Goal: Participate in discussion: Engage in conversation with other users on a specific topic

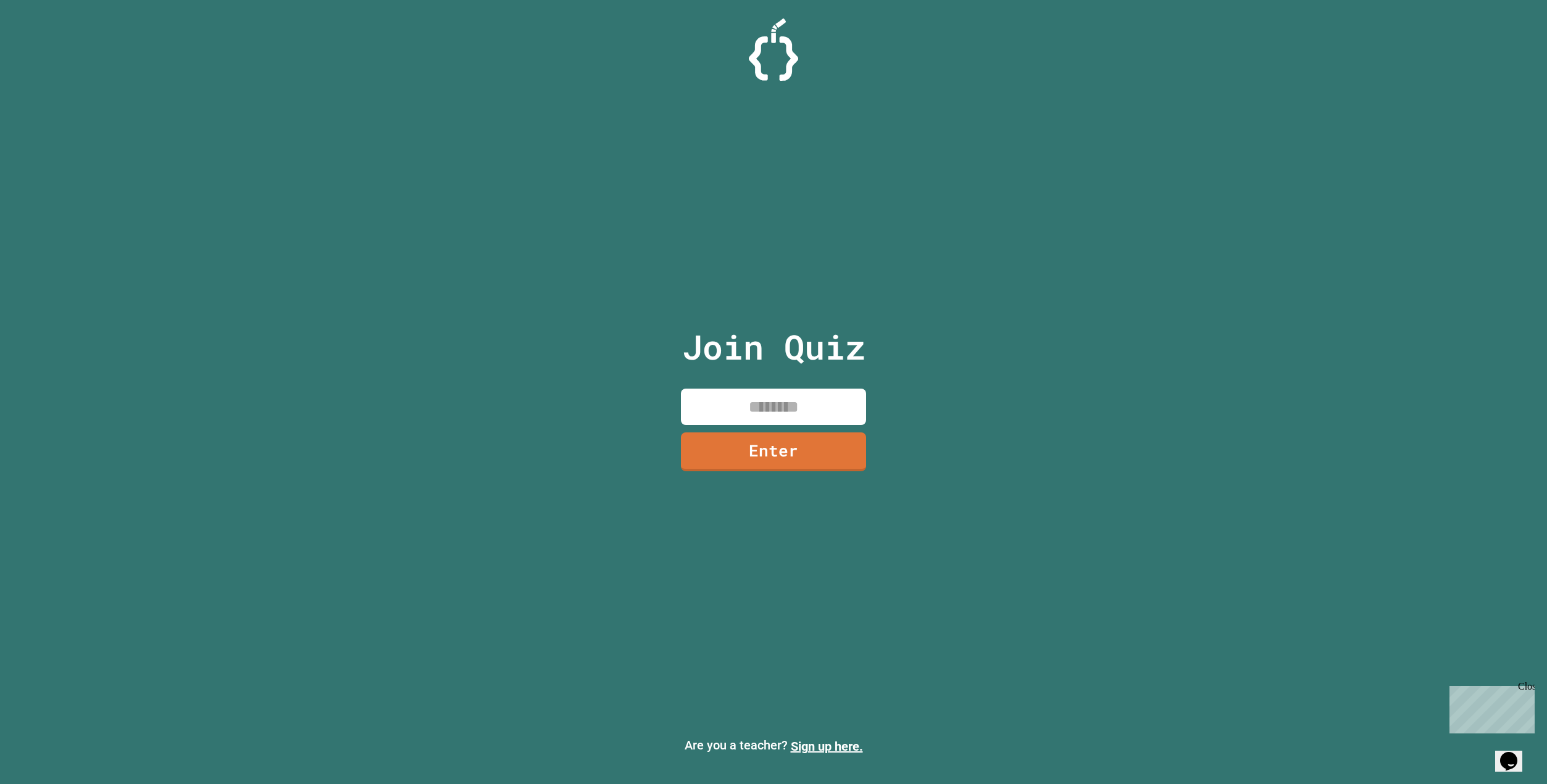
click at [798, 392] on input at bounding box center [773, 407] width 185 height 37
type input "********"
click at [806, 417] on input "********" at bounding box center [773, 407] width 185 height 37
click at [784, 490] on div "Join Quiz ******** Enter" at bounding box center [774, 392] width 208 height 722
click at [804, 455] on link "Enter" at bounding box center [774, 451] width 186 height 38
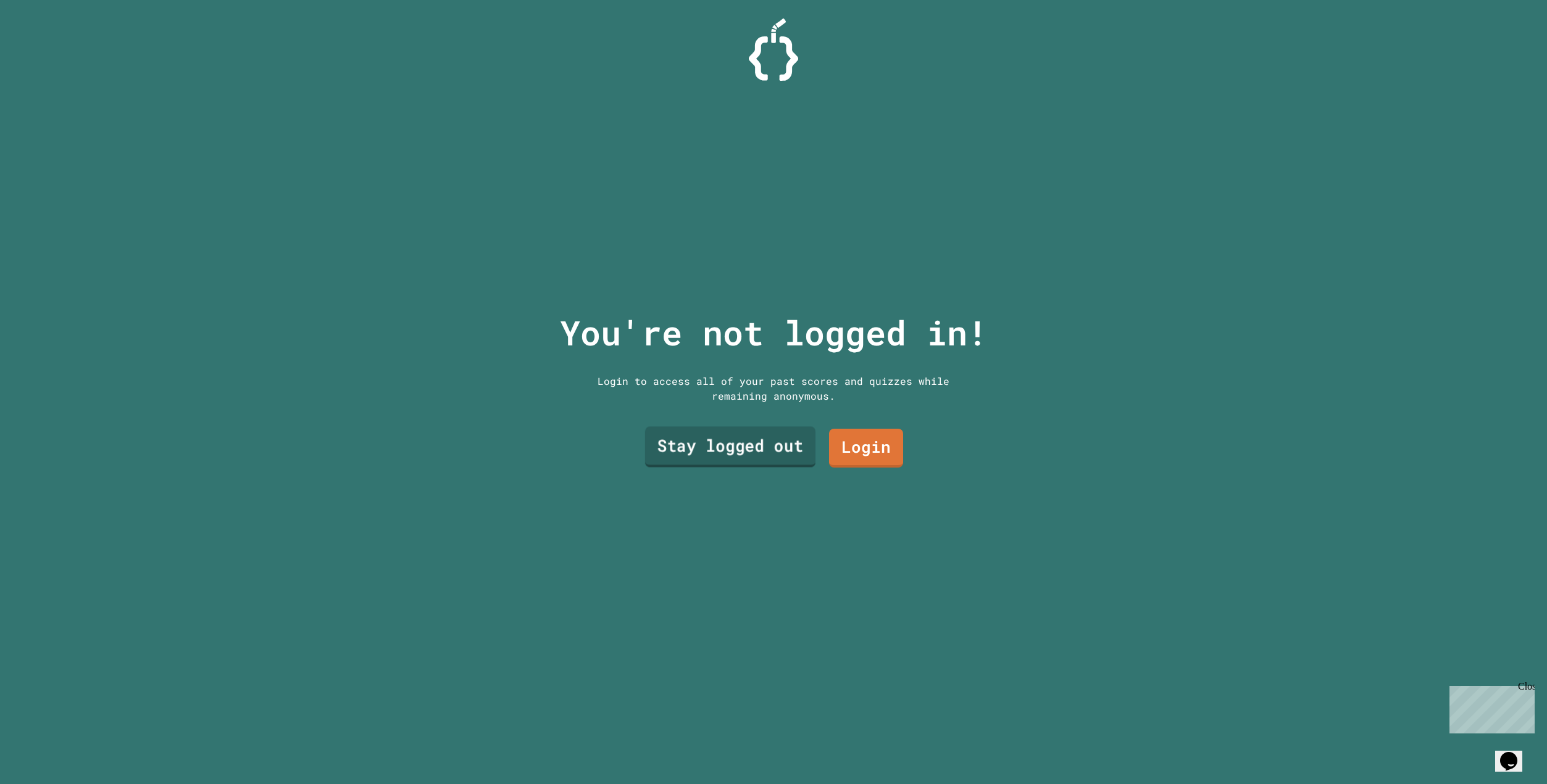
click at [769, 456] on link "Stay logged out" at bounding box center [730, 448] width 171 height 41
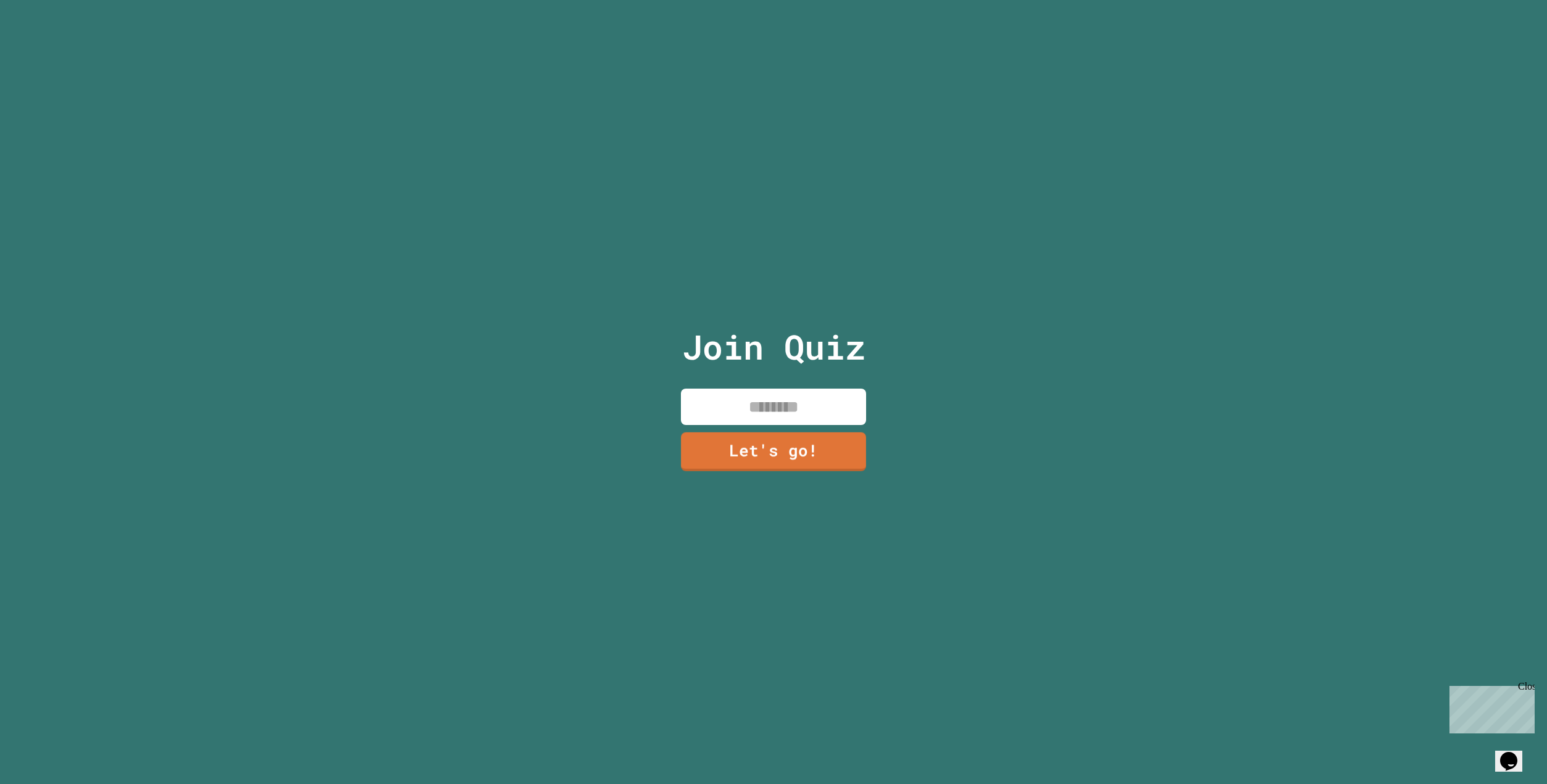
click at [827, 400] on input at bounding box center [773, 407] width 185 height 37
type input "********"
click at [832, 435] on link "Let's go!" at bounding box center [774, 451] width 179 height 41
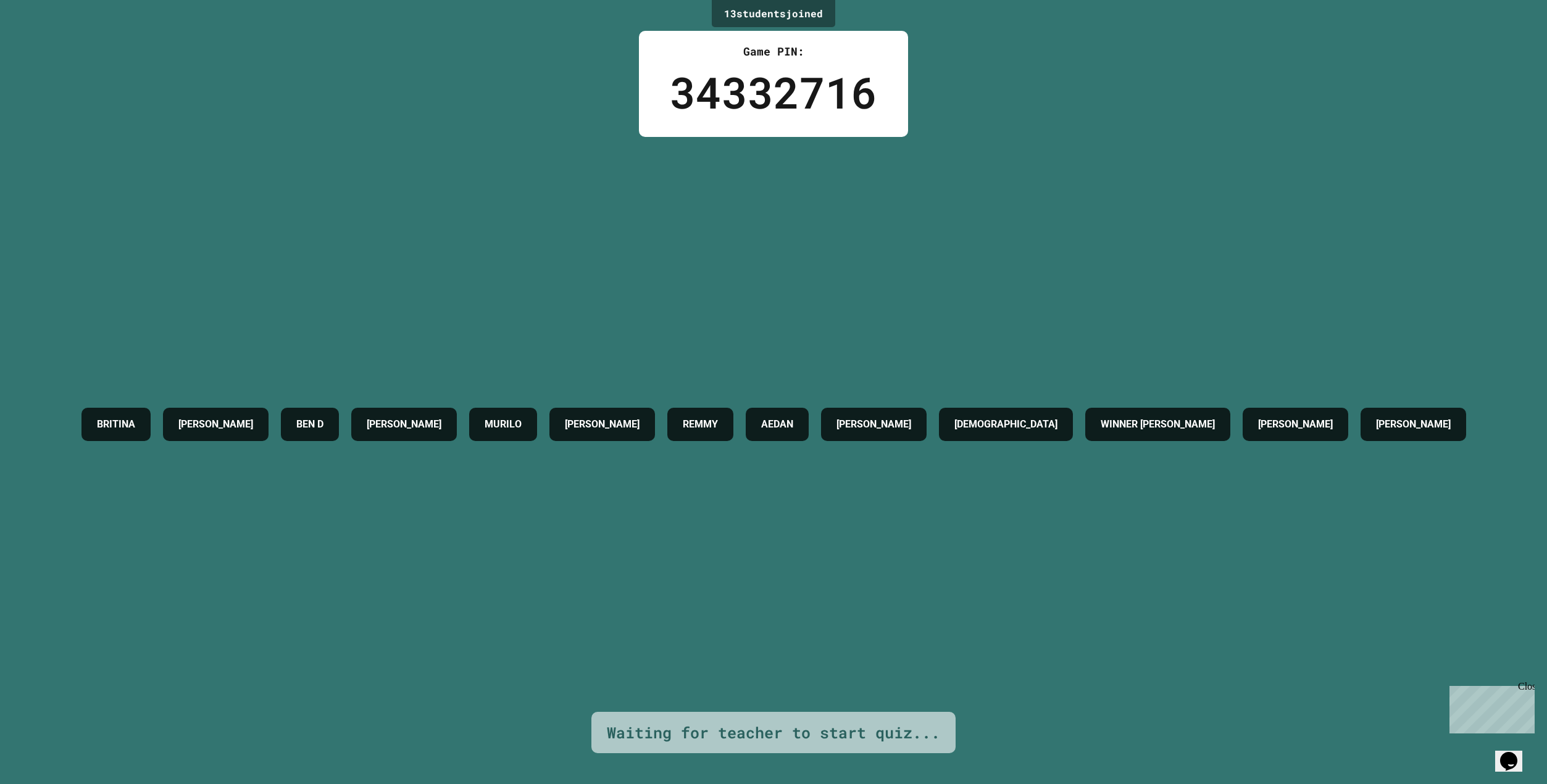
click at [1499, 752] on div "Opens Chat This icon Opens the chat window." at bounding box center [1509, 762] width 20 height 20
click at [1514, 764] on button "Close Chat This icon closes the chat window." at bounding box center [1506, 764] width 22 height 16
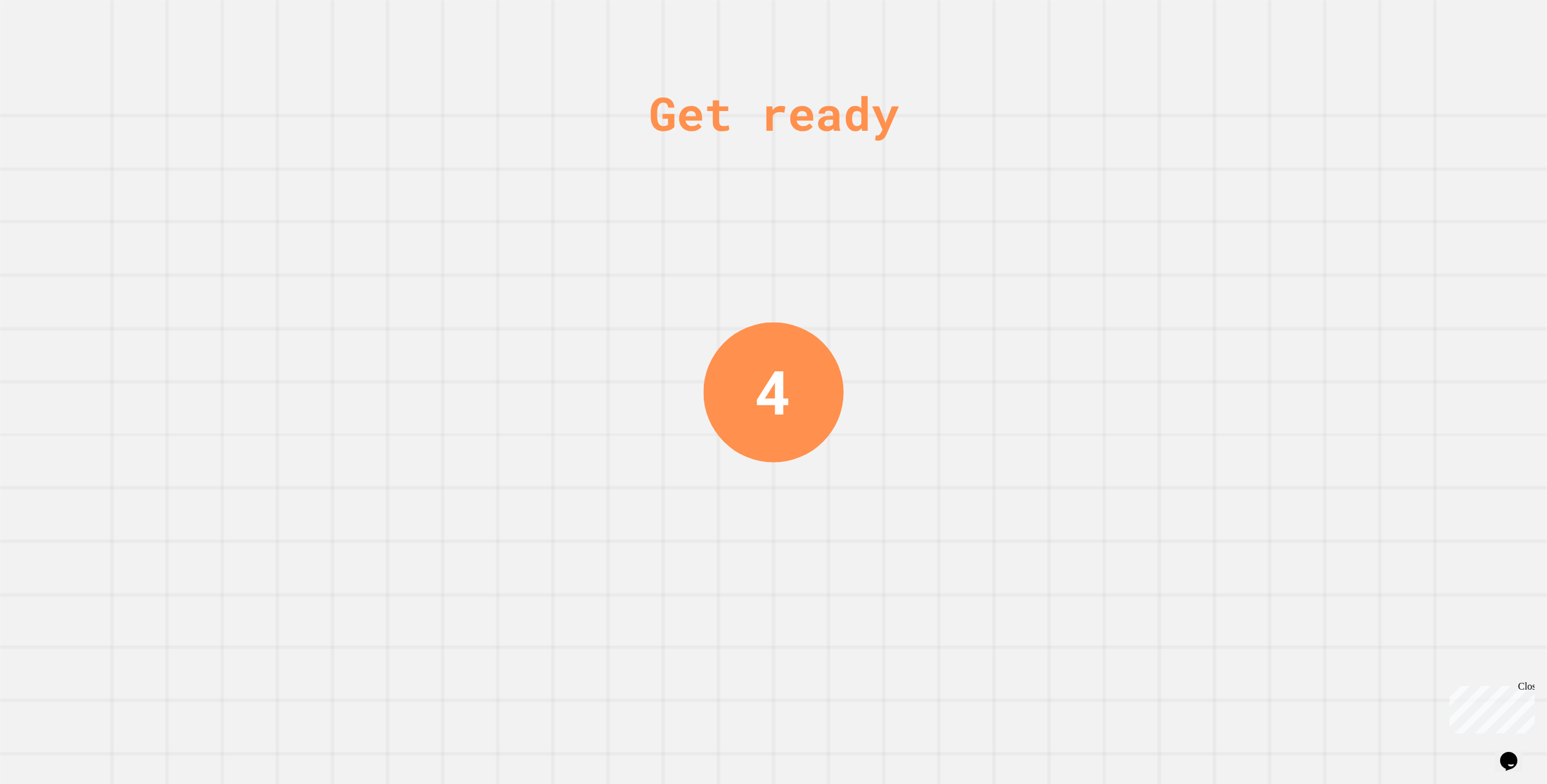
click at [1525, 692] on div "Close" at bounding box center [1525, 688] width 15 height 15
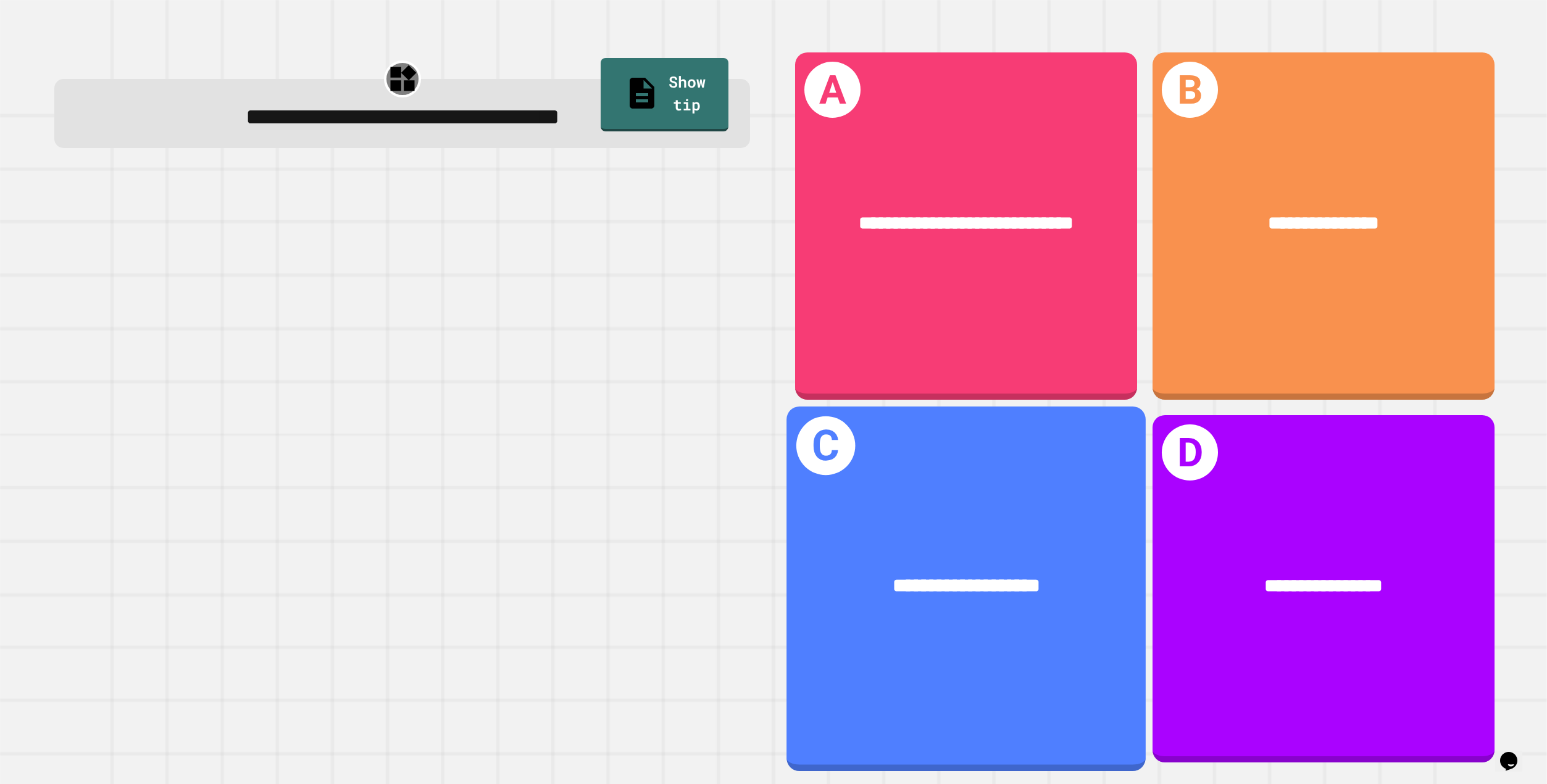
click at [1096, 541] on div "**********" at bounding box center [966, 585] width 359 height 108
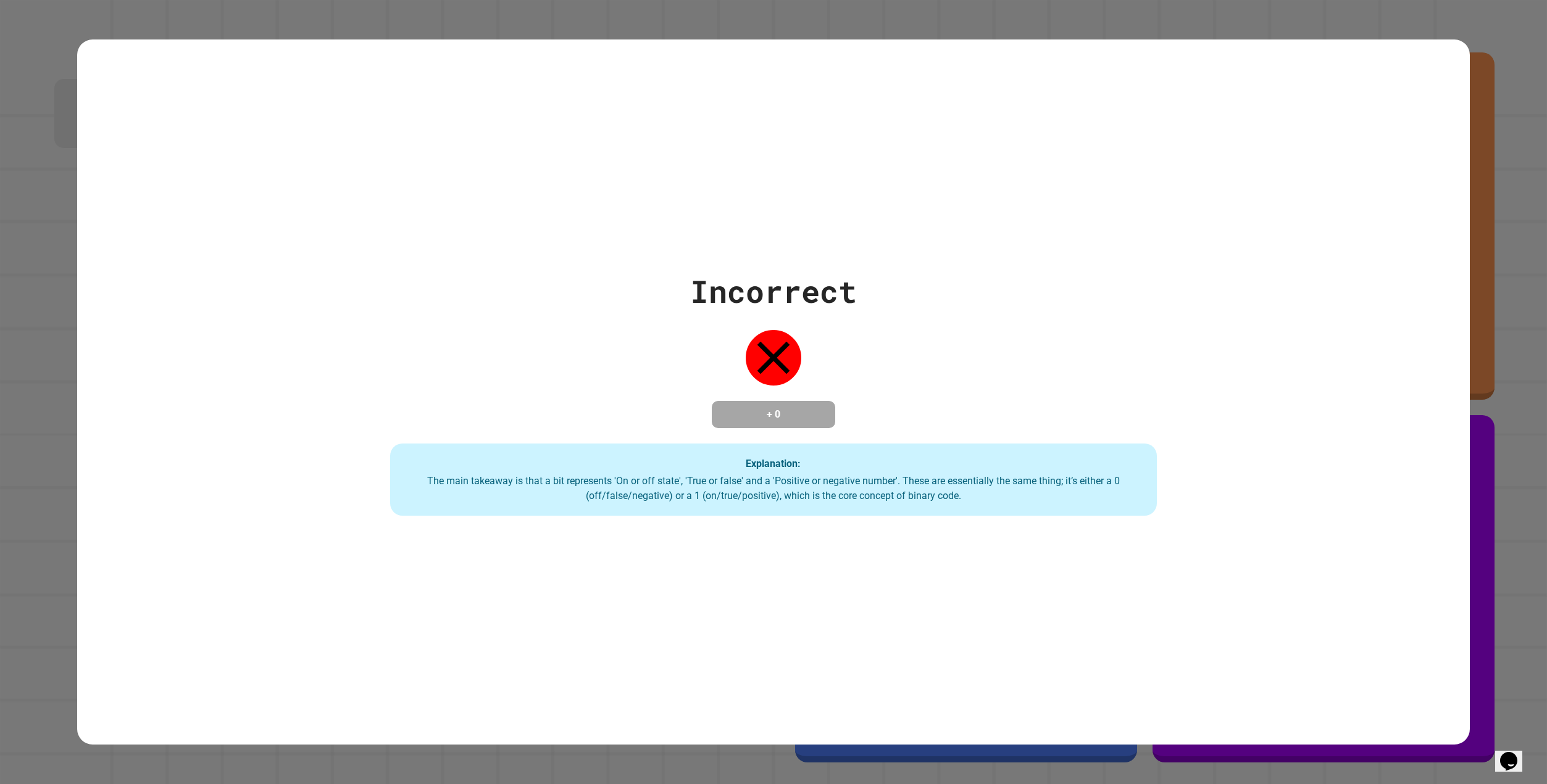
click at [858, 401] on div "Incorrect + 0 Explanation: The main takeaway is that a bit represents 'On or of…" at bounding box center [774, 392] width 1095 height 248
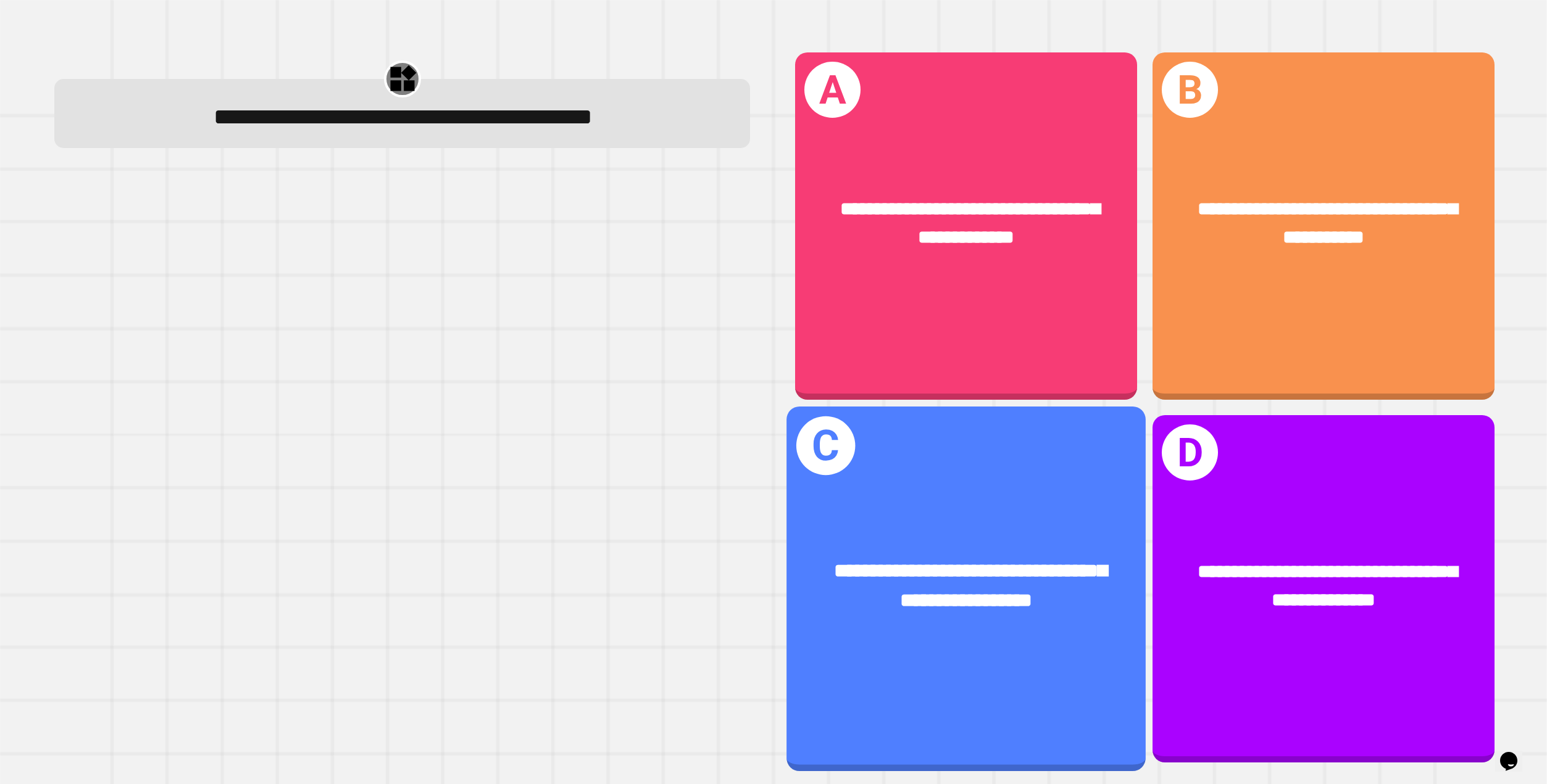
click at [985, 561] on span "**********" at bounding box center [970, 585] width 272 height 49
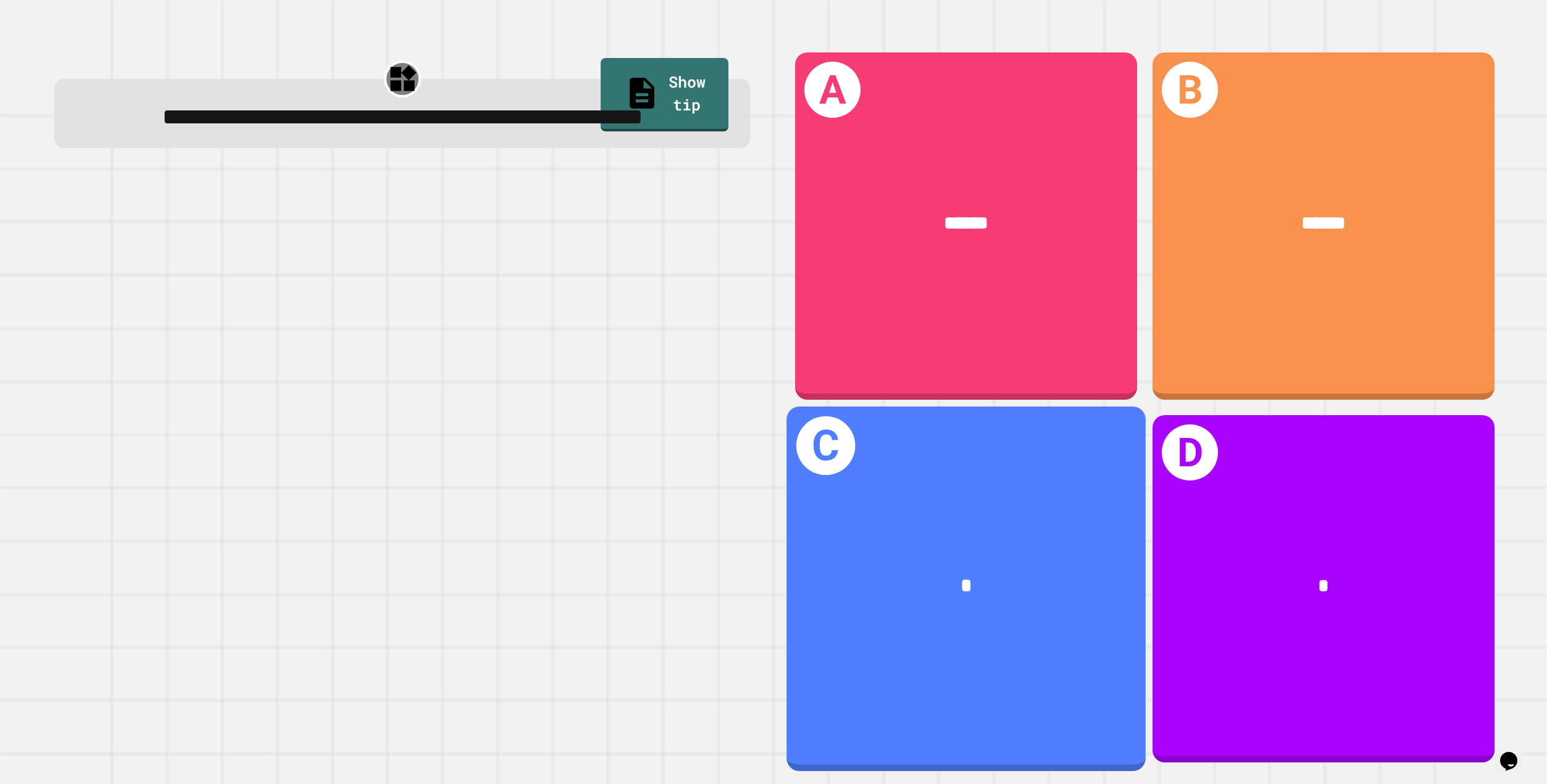
click at [1069, 537] on div "*" at bounding box center [966, 585] width 359 height 108
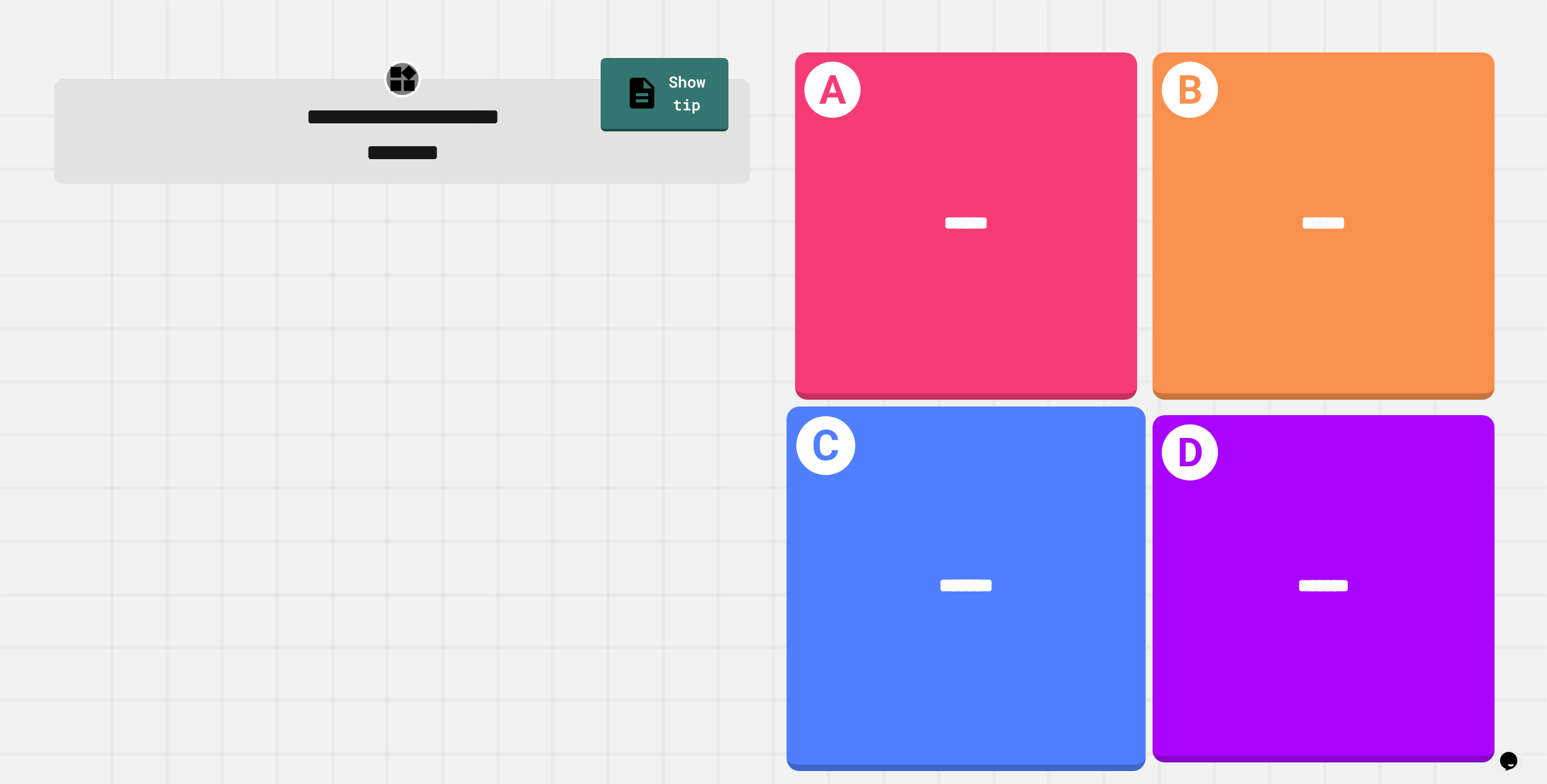
click at [1075, 531] on div "*******" at bounding box center [966, 585] width 359 height 108
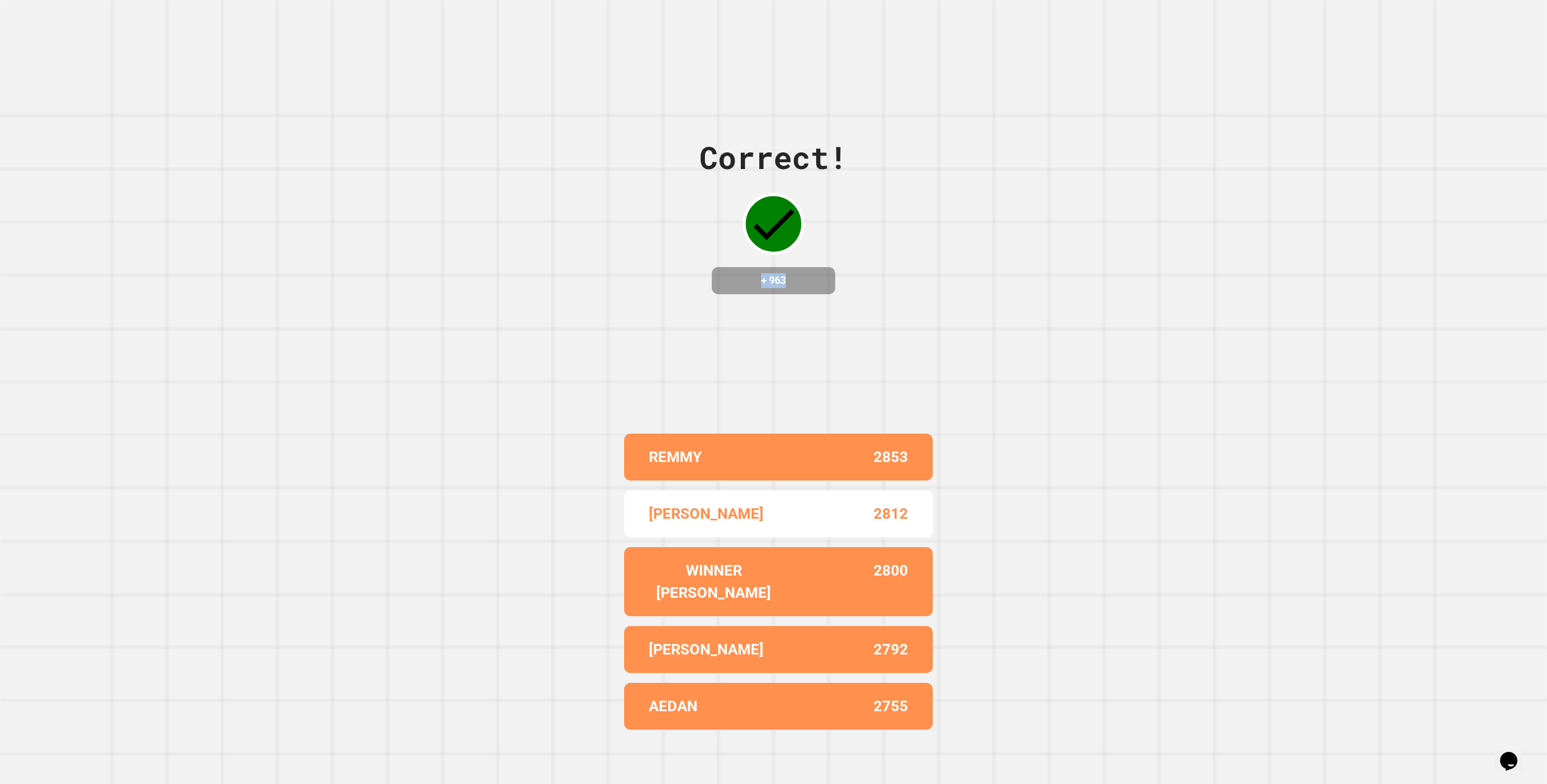
drag, startPoint x: 729, startPoint y: 269, endPoint x: 813, endPoint y: 306, distance: 91.8
click at [813, 294] on div "+ 963" at bounding box center [774, 281] width 123 height 27
drag, startPoint x: 731, startPoint y: 293, endPoint x: 824, endPoint y: 288, distance: 93.1
click at [824, 288] on div "+ 963" at bounding box center [774, 281] width 123 height 27
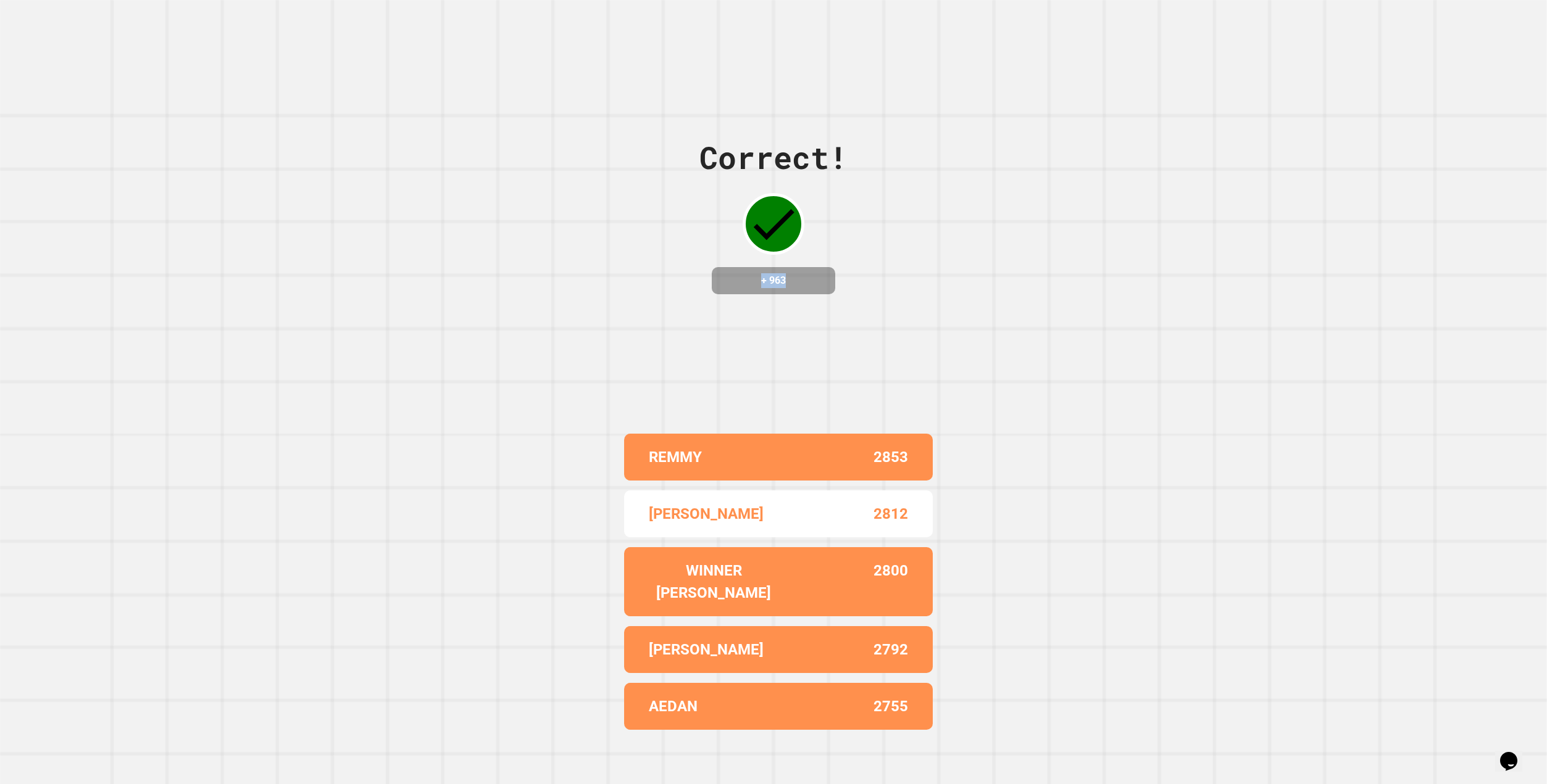
click at [824, 288] on div "+ 963" at bounding box center [774, 281] width 123 height 27
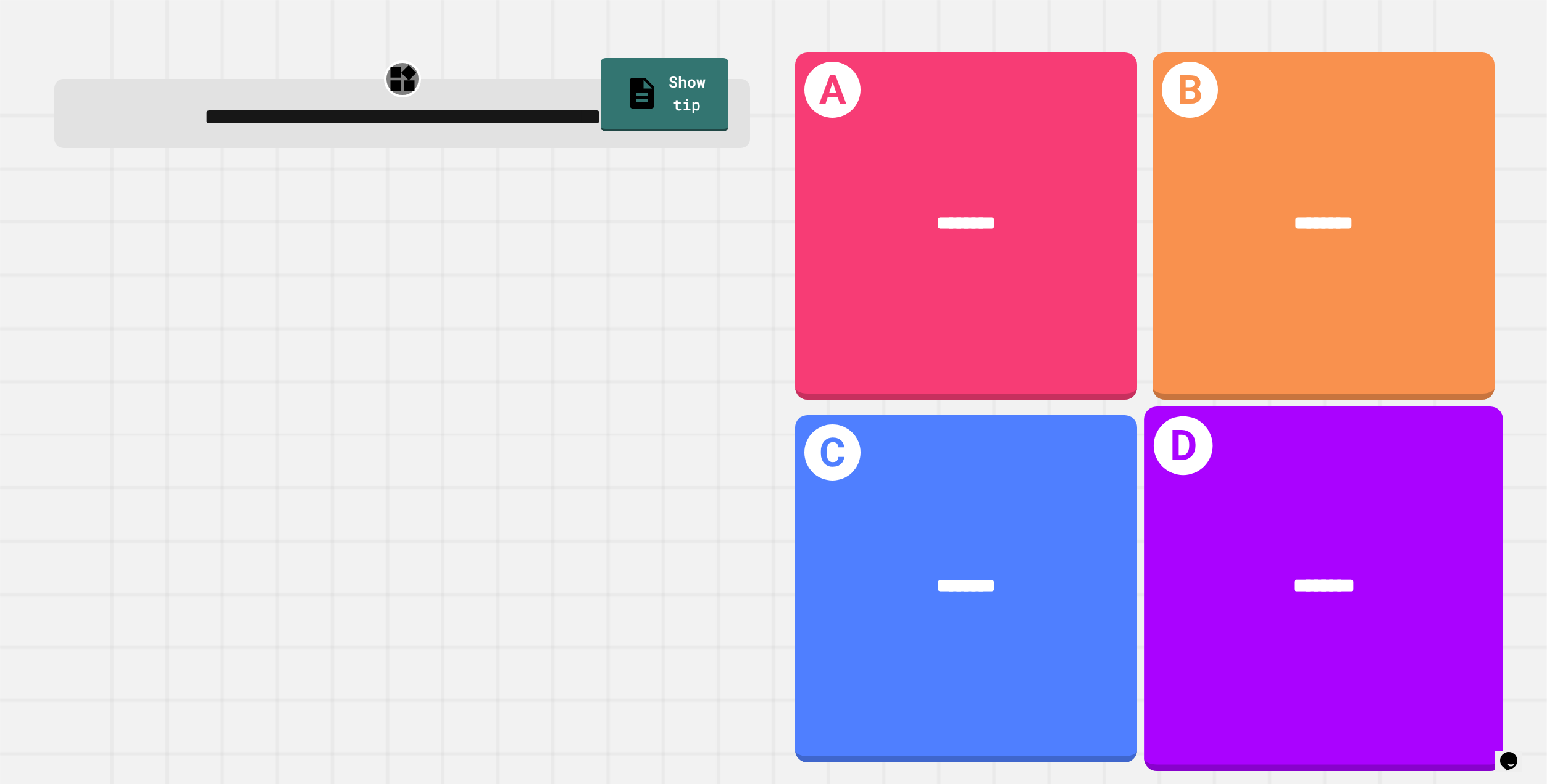
click at [1179, 609] on div "********" at bounding box center [1323, 585] width 359 height 108
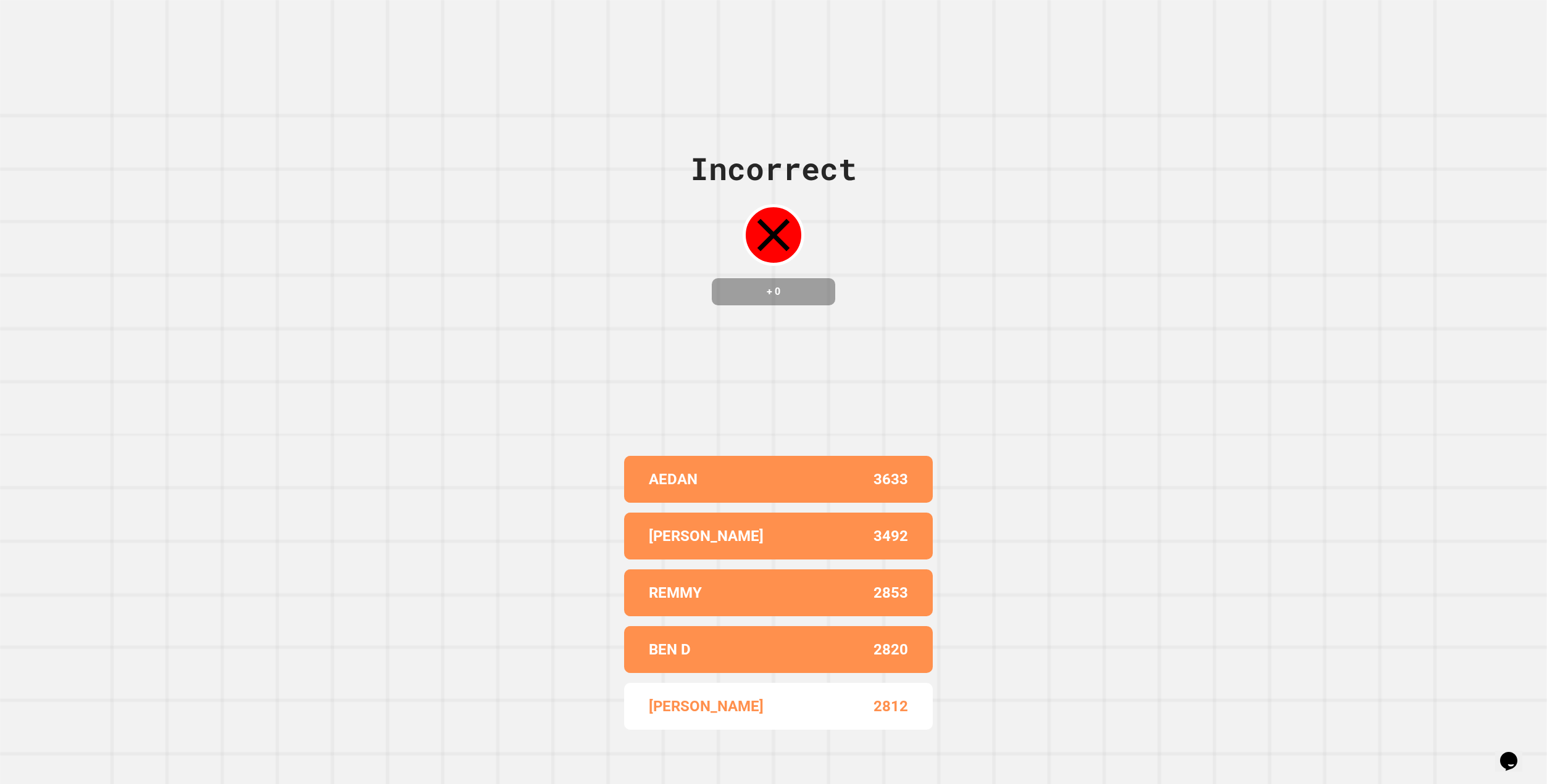
click at [760, 240] on icon at bounding box center [774, 235] width 55 height 55
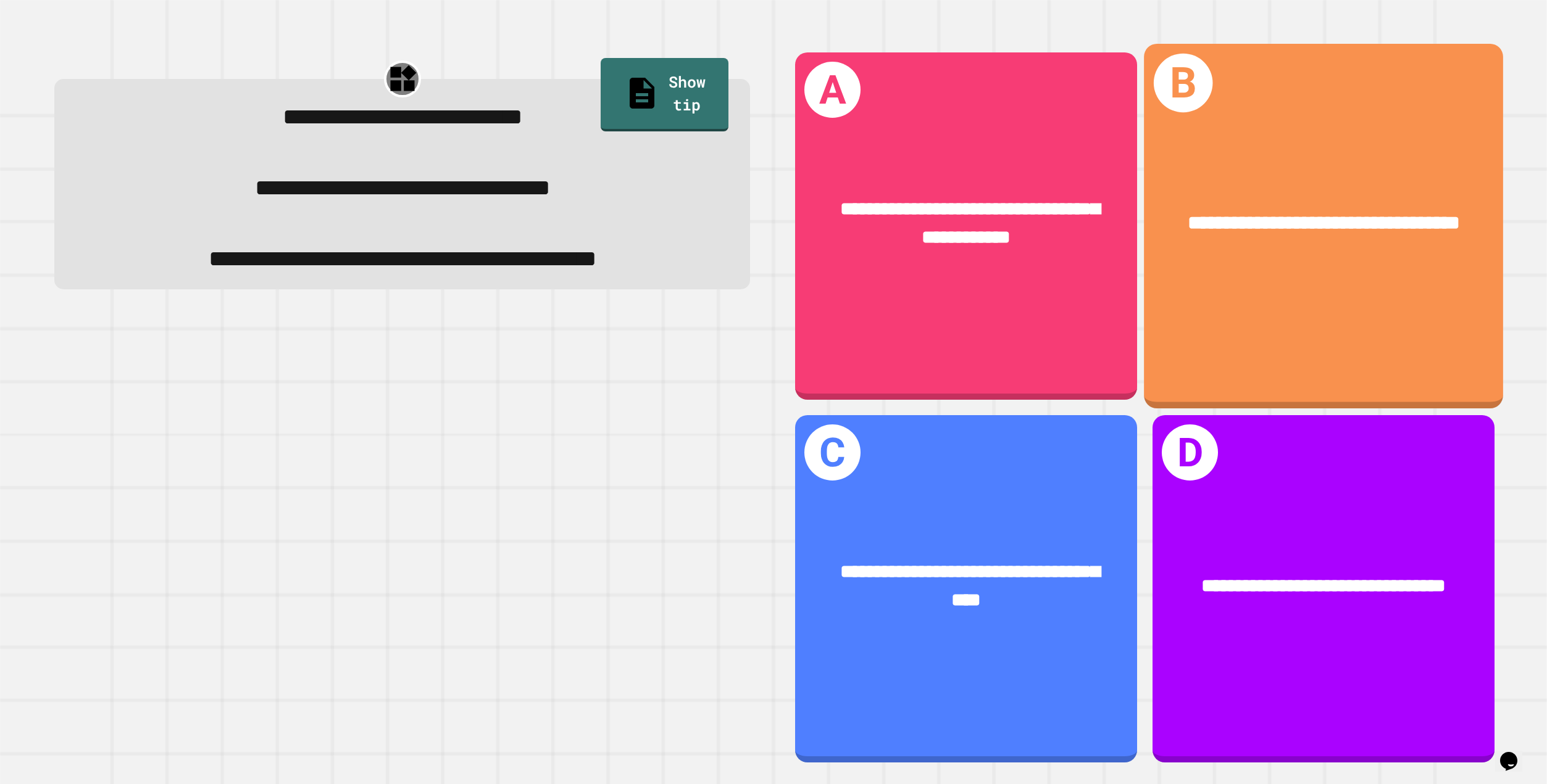
click at [1277, 273] on div "**********" at bounding box center [1323, 223] width 359 height 108
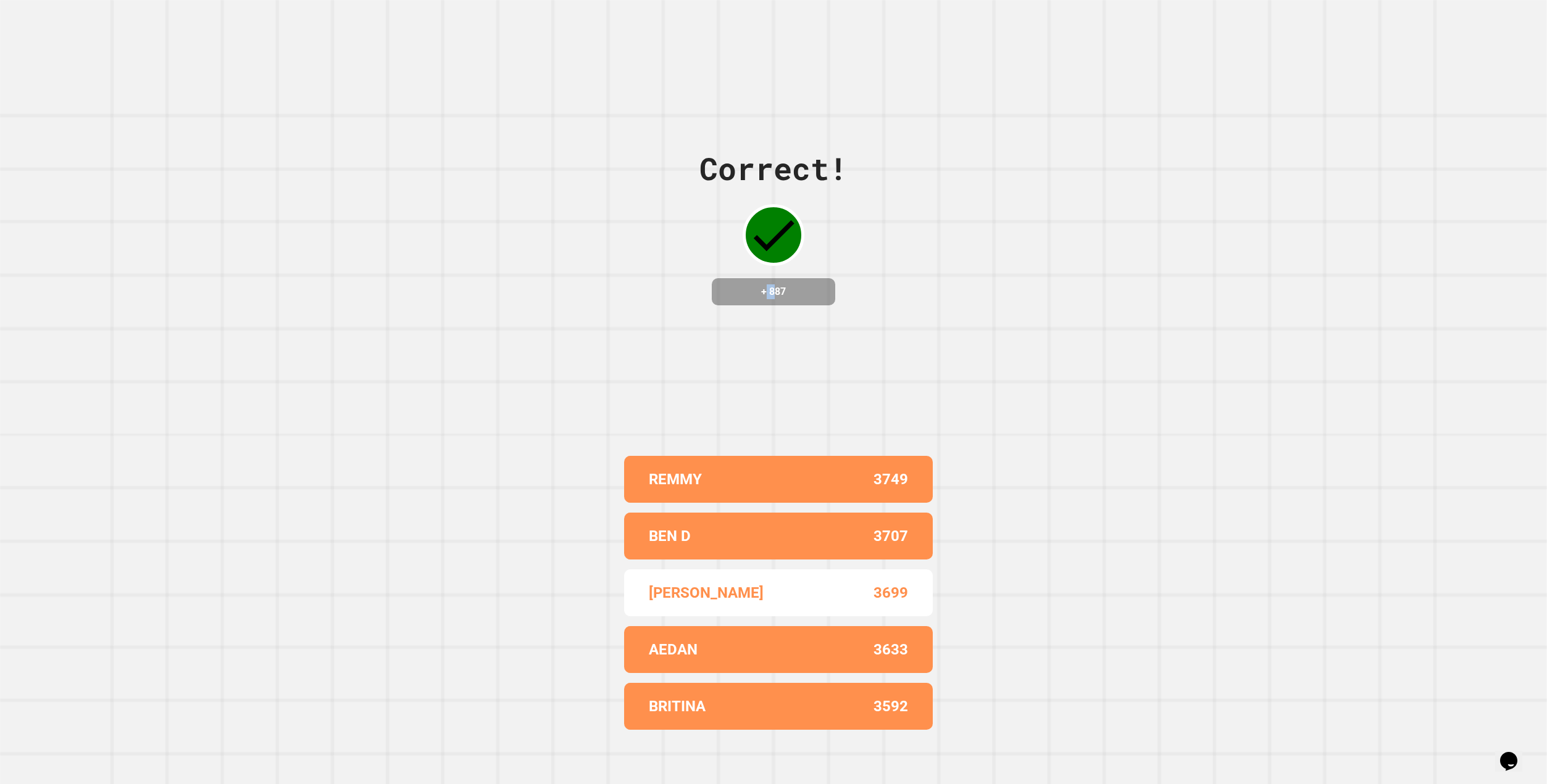
drag, startPoint x: 761, startPoint y: 274, endPoint x: 778, endPoint y: 274, distance: 17.0
click at [778, 278] on div "+ 887" at bounding box center [774, 291] width 123 height 27
click at [718, 278] on div "+ 887" at bounding box center [774, 291] width 123 height 27
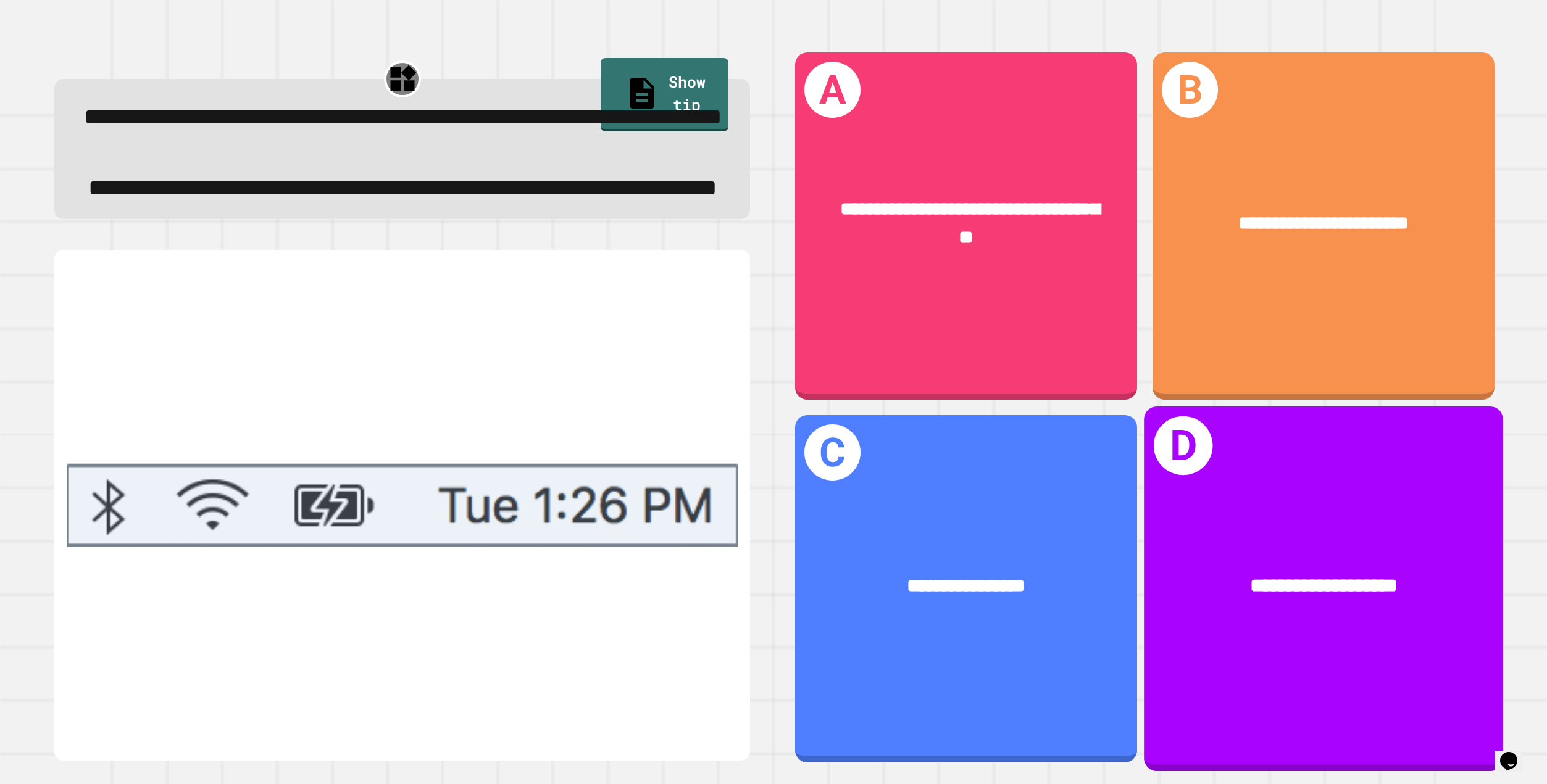
click at [1244, 611] on div "**********" at bounding box center [1323, 585] width 359 height 108
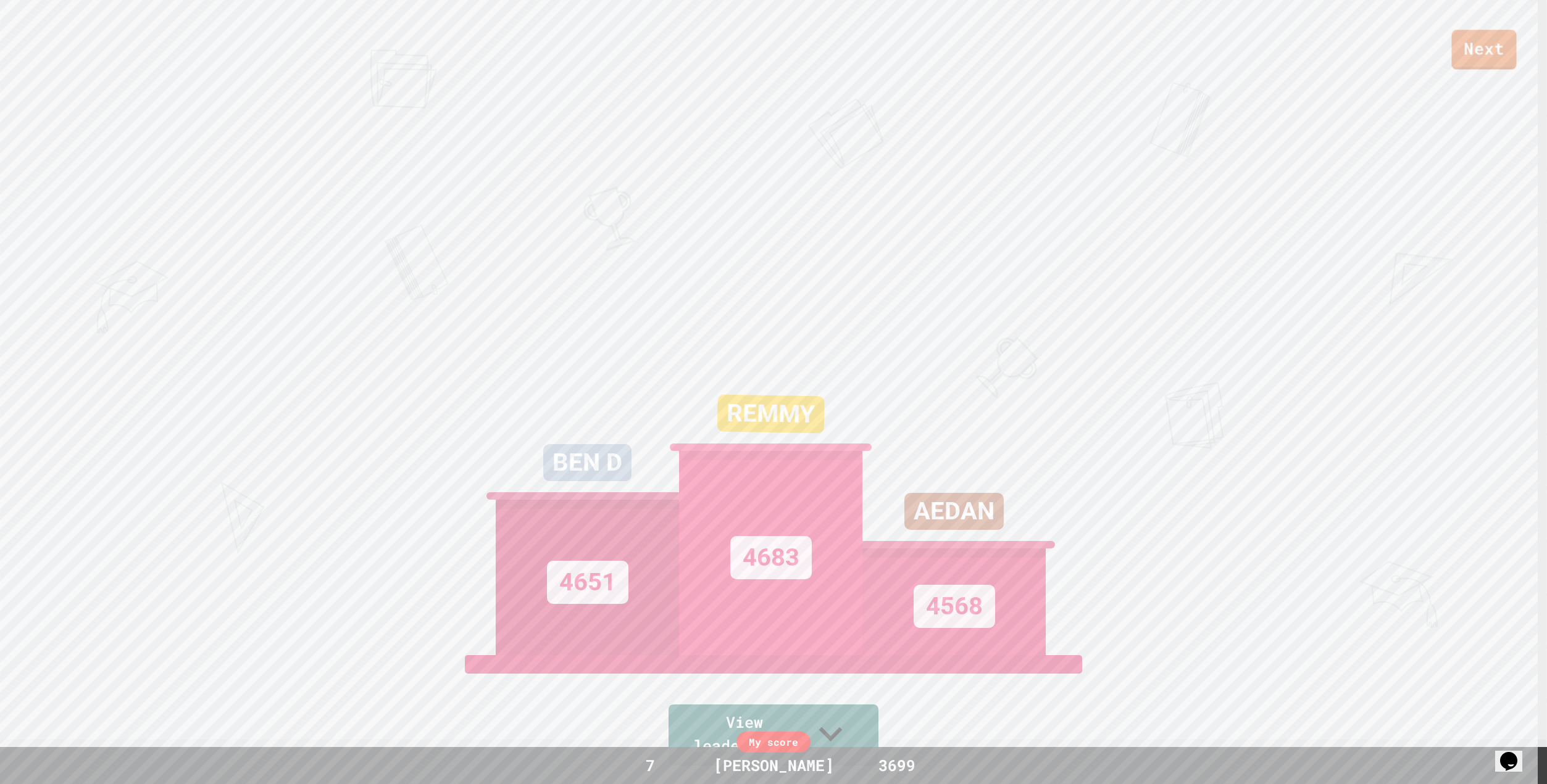
click at [1488, 60] on link "Next" at bounding box center [1484, 49] width 64 height 39
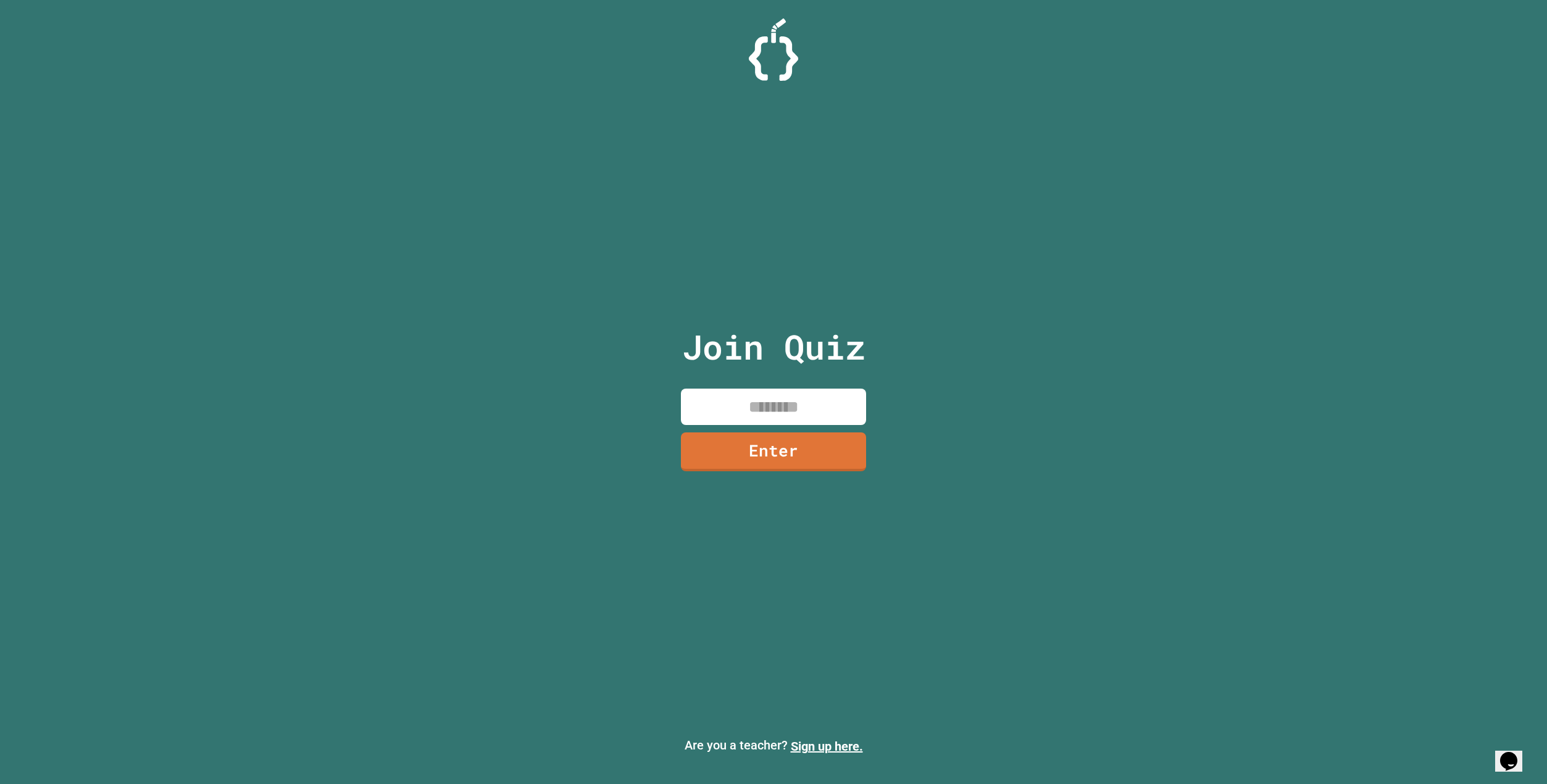
click at [795, 419] on input at bounding box center [773, 407] width 185 height 37
click at [741, 430] on link "Enter" at bounding box center [774, 450] width 172 height 41
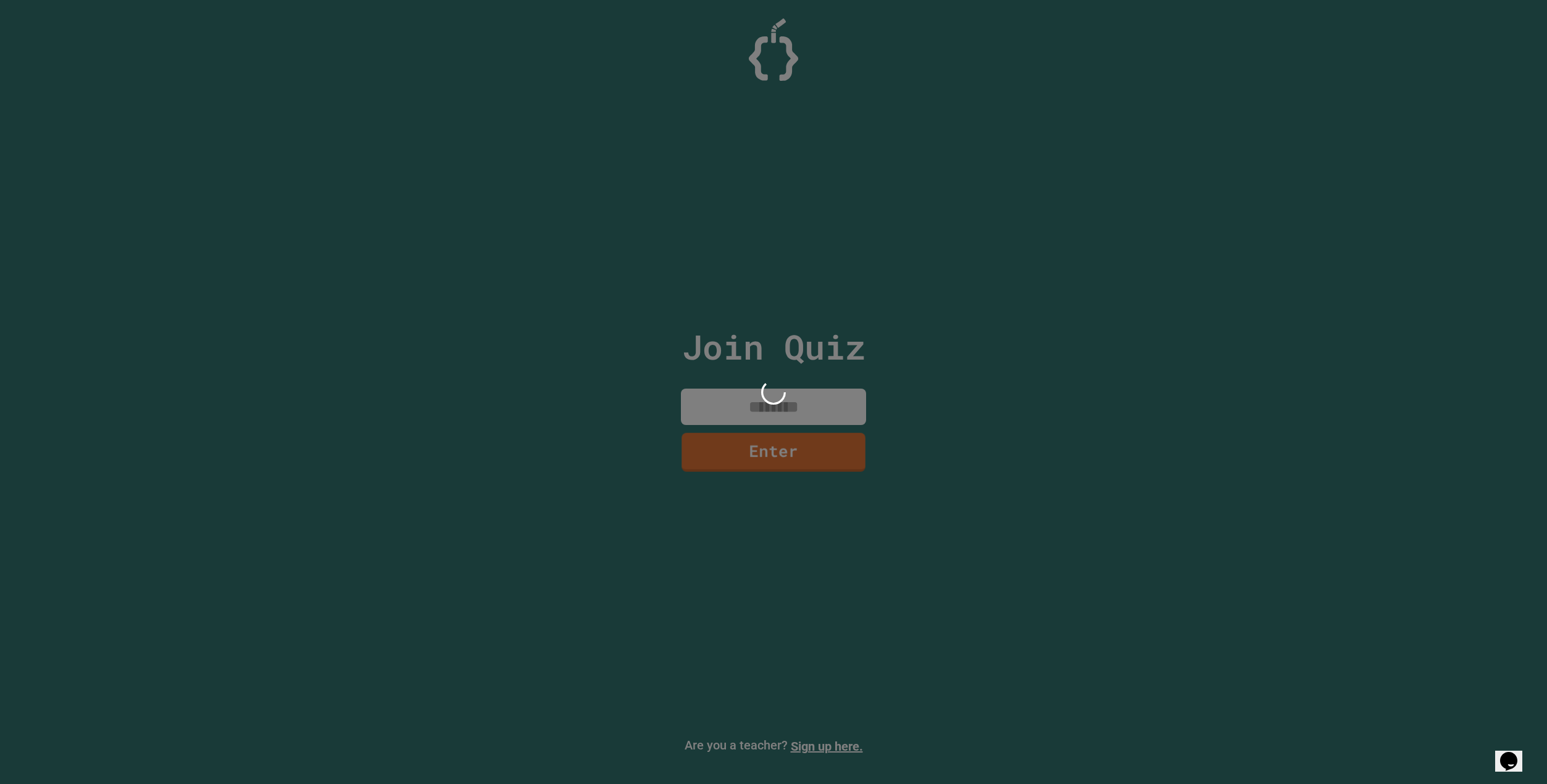
click at [741, 424] on div at bounding box center [774, 392] width 1547 height 784
click at [742, 417] on div at bounding box center [774, 392] width 1547 height 784
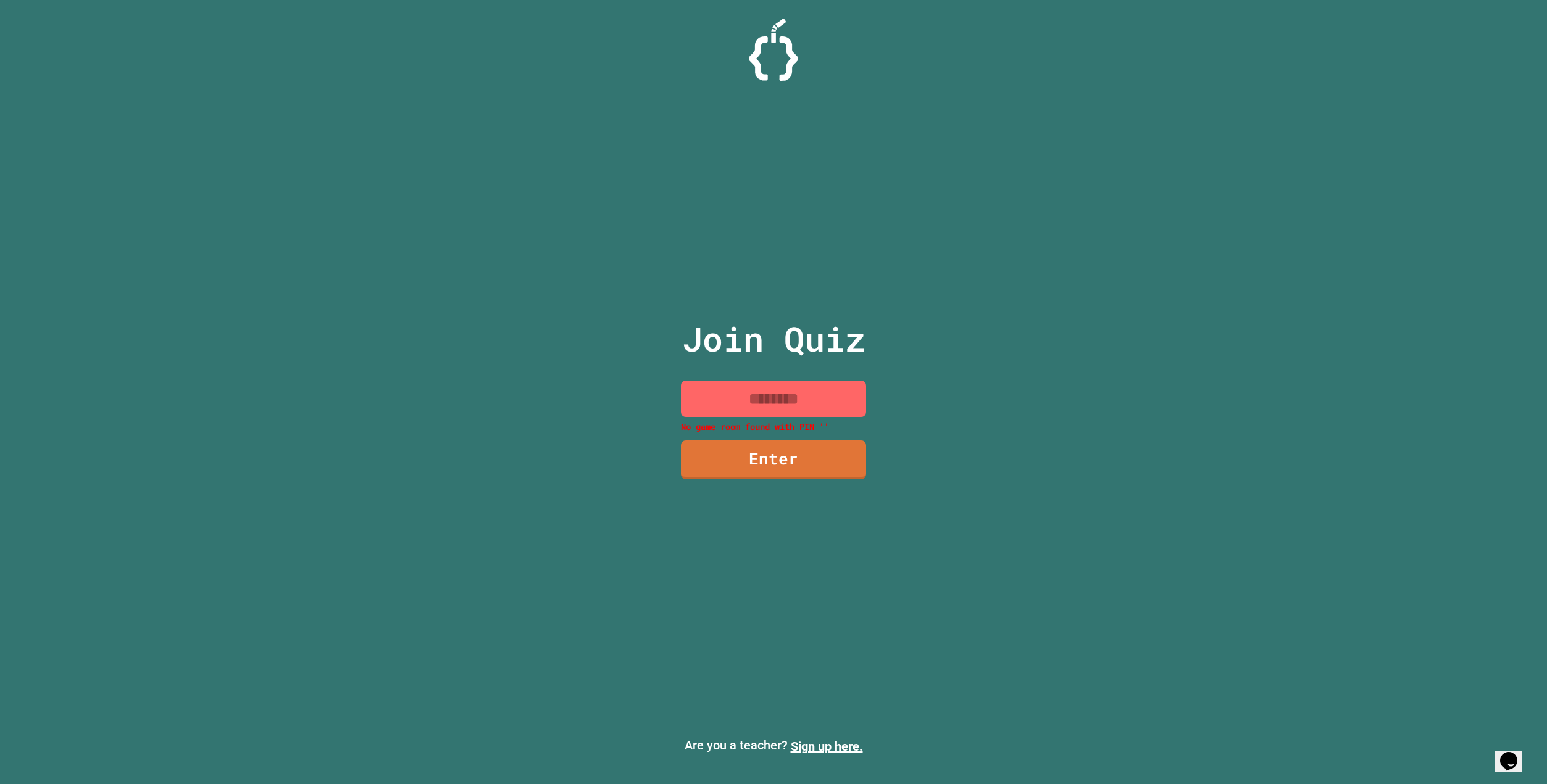
click at [742, 406] on input at bounding box center [773, 399] width 185 height 37
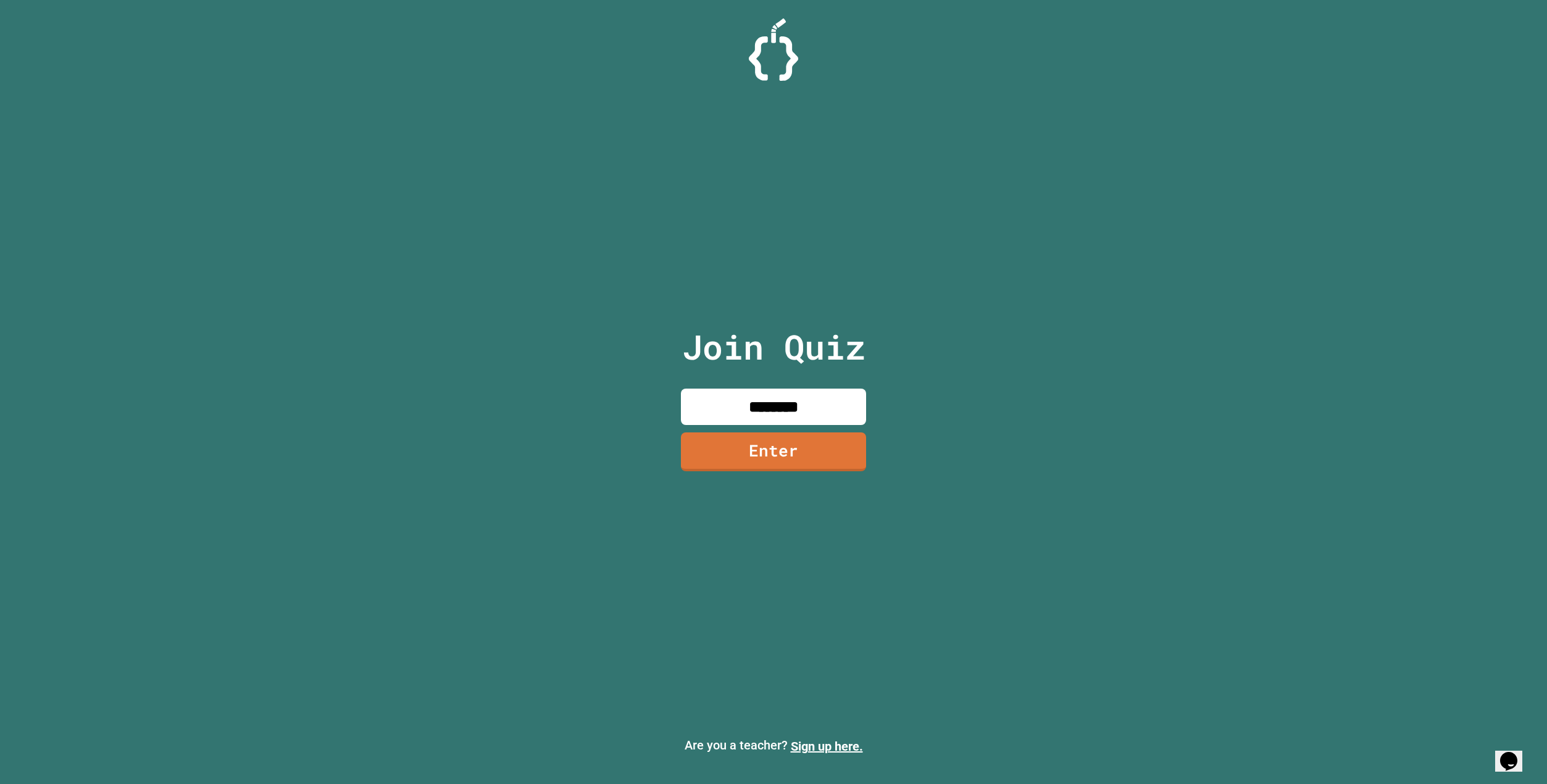
type input "********"
click link "Sign up here." at bounding box center [826, 746] width 72 height 15
click at [754, 408] on input at bounding box center [773, 407] width 185 height 37
type input "********"
click at [826, 460] on link "Enter" at bounding box center [773, 451] width 185 height 38
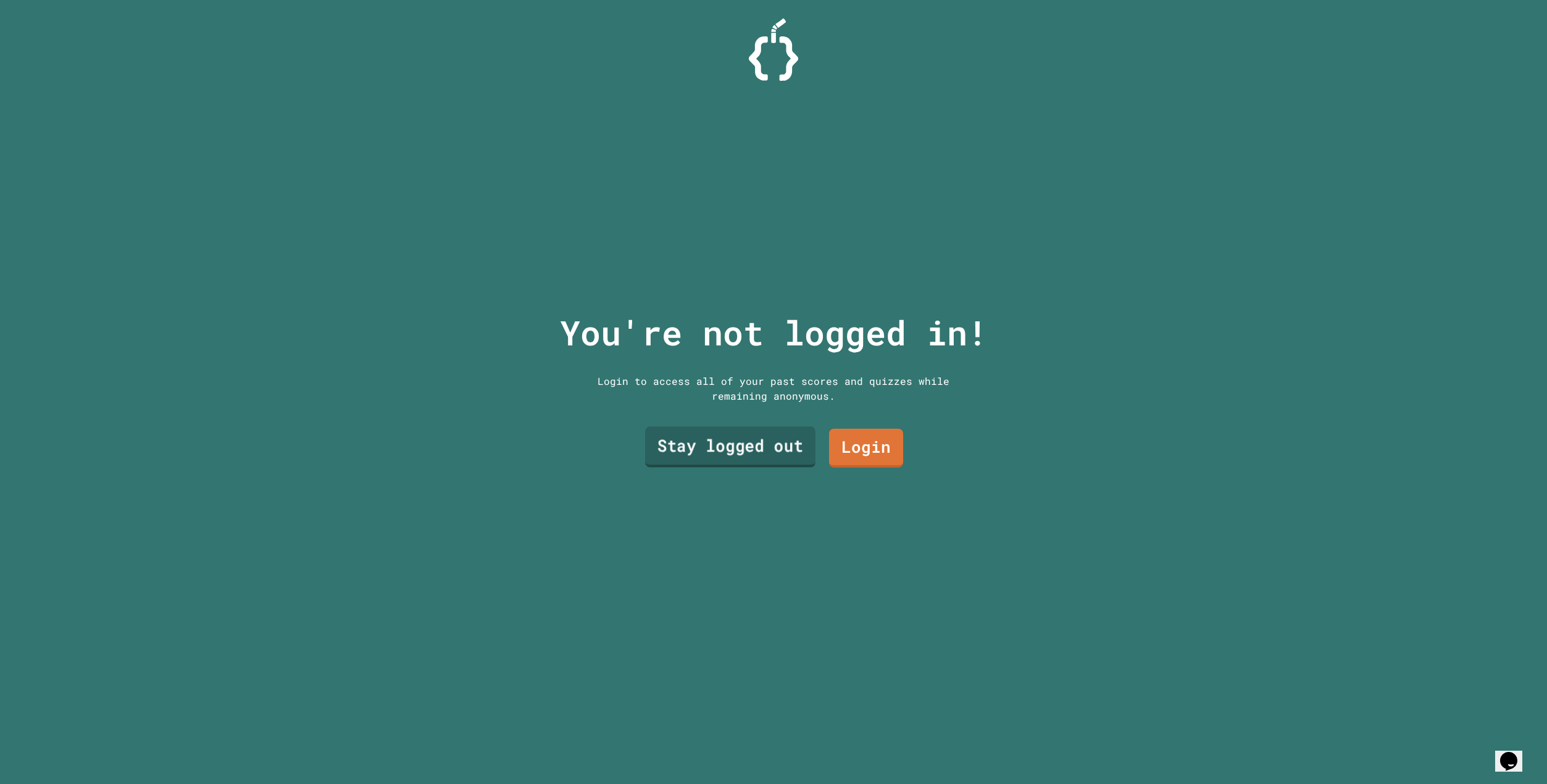
click at [782, 449] on link "Stay logged out" at bounding box center [730, 448] width 171 height 41
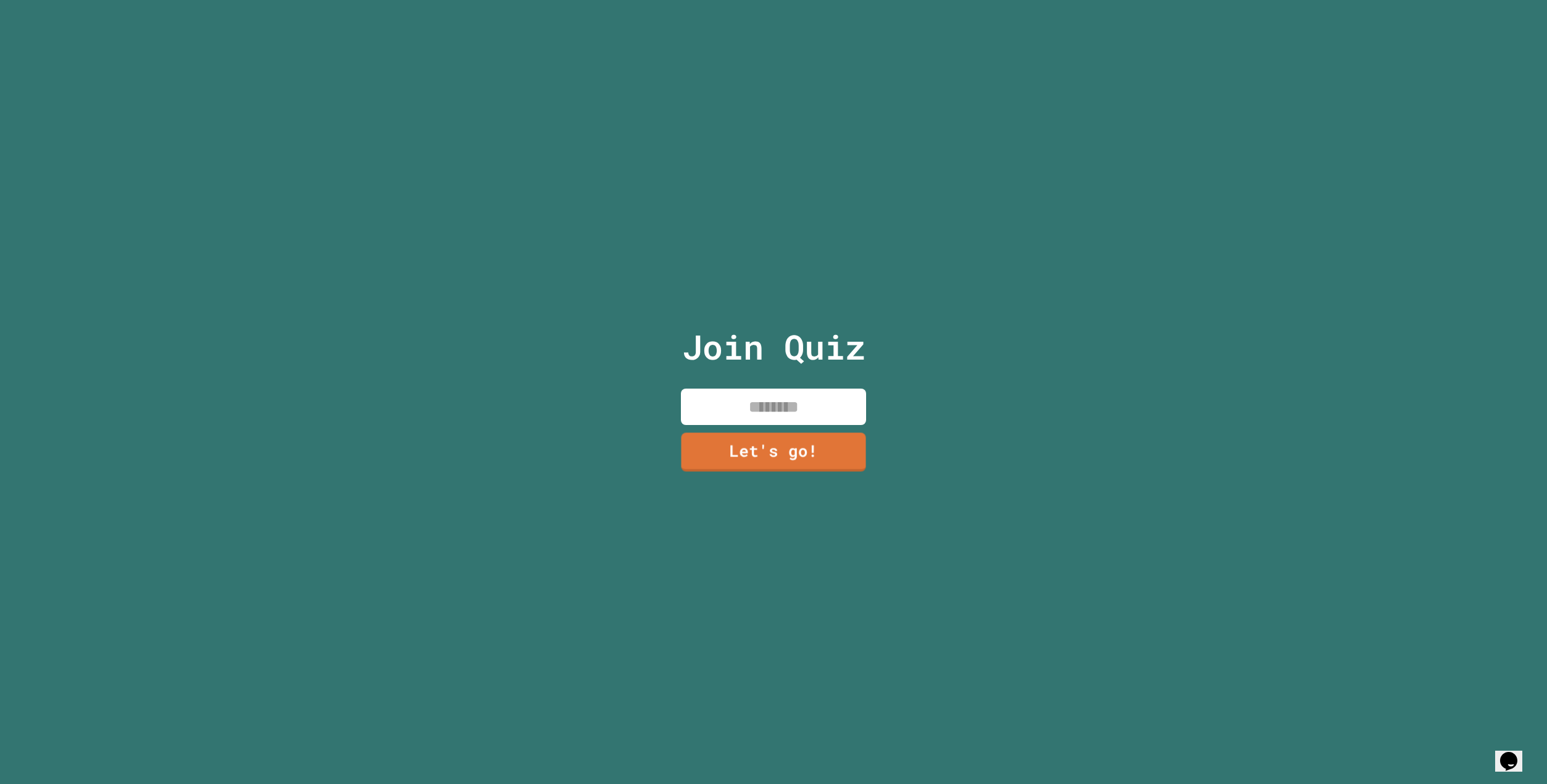
click at [833, 392] on input at bounding box center [773, 407] width 185 height 37
type input "********"
click at [828, 448] on link "Let's go!" at bounding box center [774, 450] width 170 height 41
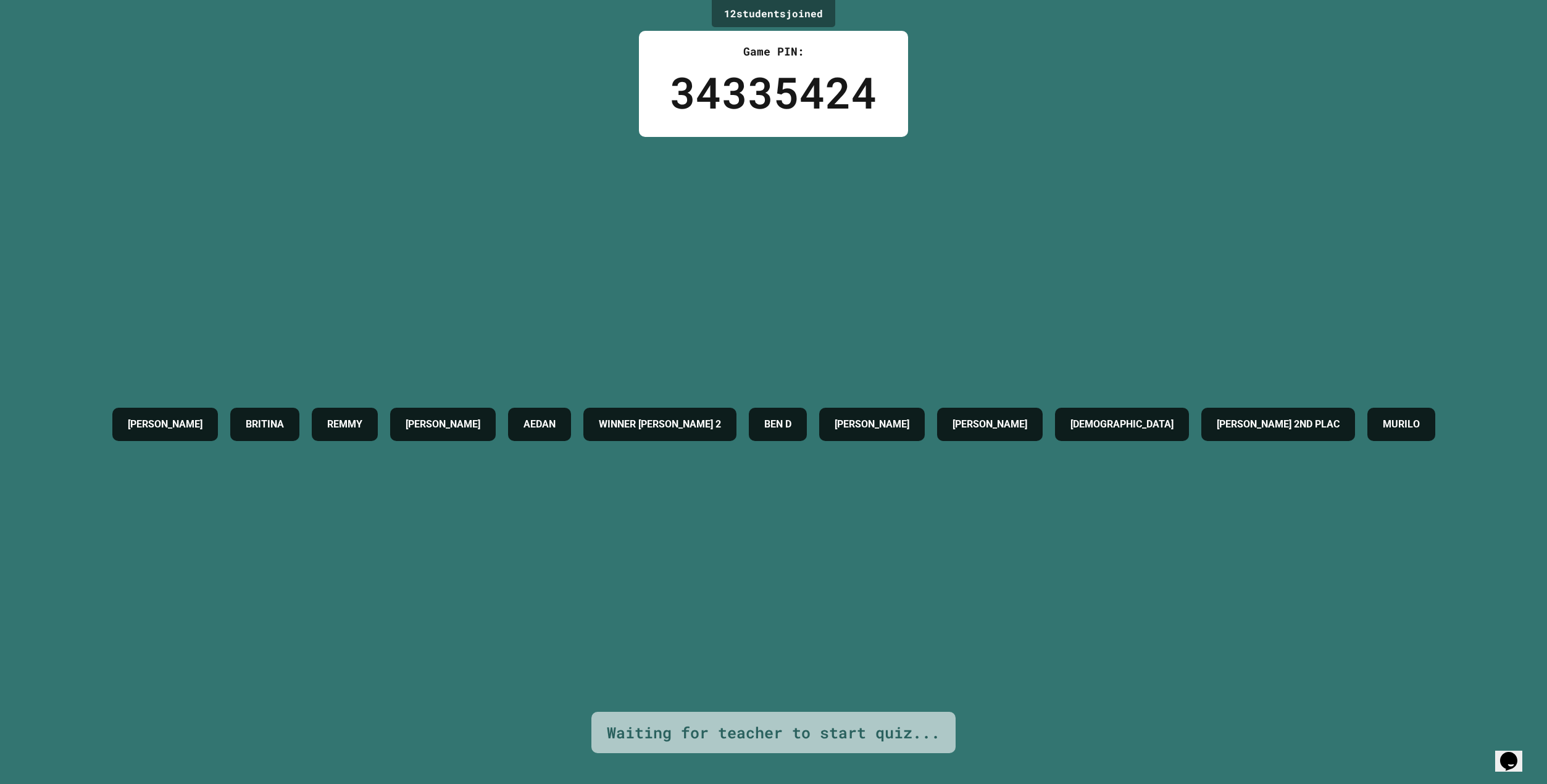
click at [807, 409] on div "BEN D" at bounding box center [777, 424] width 58 height 33
drag, startPoint x: 799, startPoint y: 409, endPoint x: 792, endPoint y: 408, distance: 7.1
click at [736, 408] on div "WINNER [PERSON_NAME] 2" at bounding box center [659, 424] width 153 height 33
drag, startPoint x: 714, startPoint y: 391, endPoint x: 709, endPoint y: 387, distance: 6.4
click at [709, 417] on h4 "WINNER [PERSON_NAME] 2" at bounding box center [660, 425] width 123 height 15
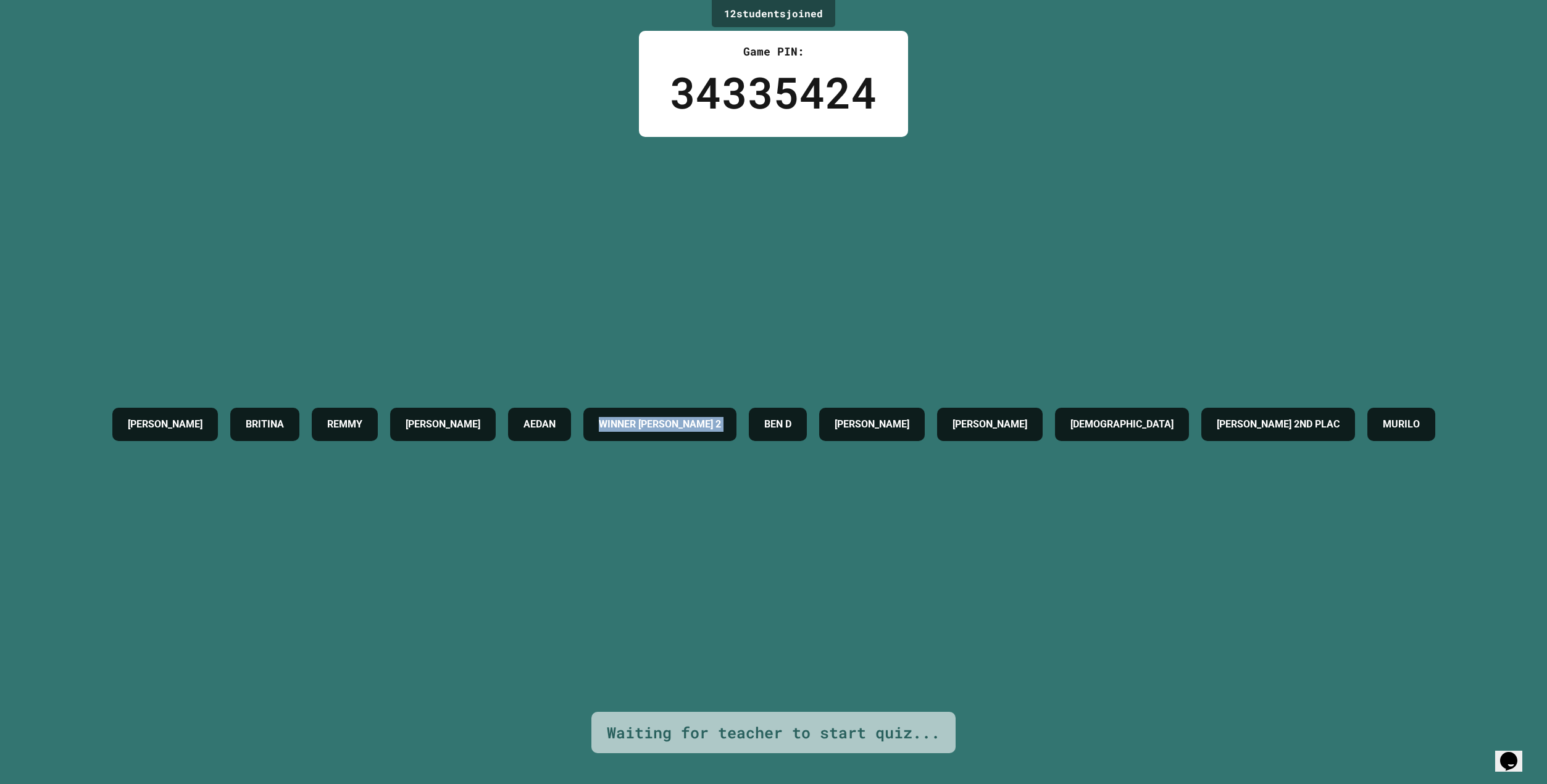
drag, startPoint x: 635, startPoint y: 387, endPoint x: 827, endPoint y: 375, distance: 192.4
click at [827, 401] on div "[PERSON_NAME] [PERSON_NAME] WINNER [PERSON_NAME] 2 [PERSON_NAME] C [PERSON_NAME…" at bounding box center [774, 424] width 1335 height 46
click at [721, 417] on h4 "WINNER [PERSON_NAME] 2" at bounding box center [660, 425] width 123 height 15
drag, startPoint x: 589, startPoint y: 392, endPoint x: 835, endPoint y: 392, distance: 246.0
click at [835, 401] on div "[PERSON_NAME] [PERSON_NAME] WINNER [PERSON_NAME] 2 [PERSON_NAME] C [PERSON_NAME…" at bounding box center [774, 424] width 1335 height 46
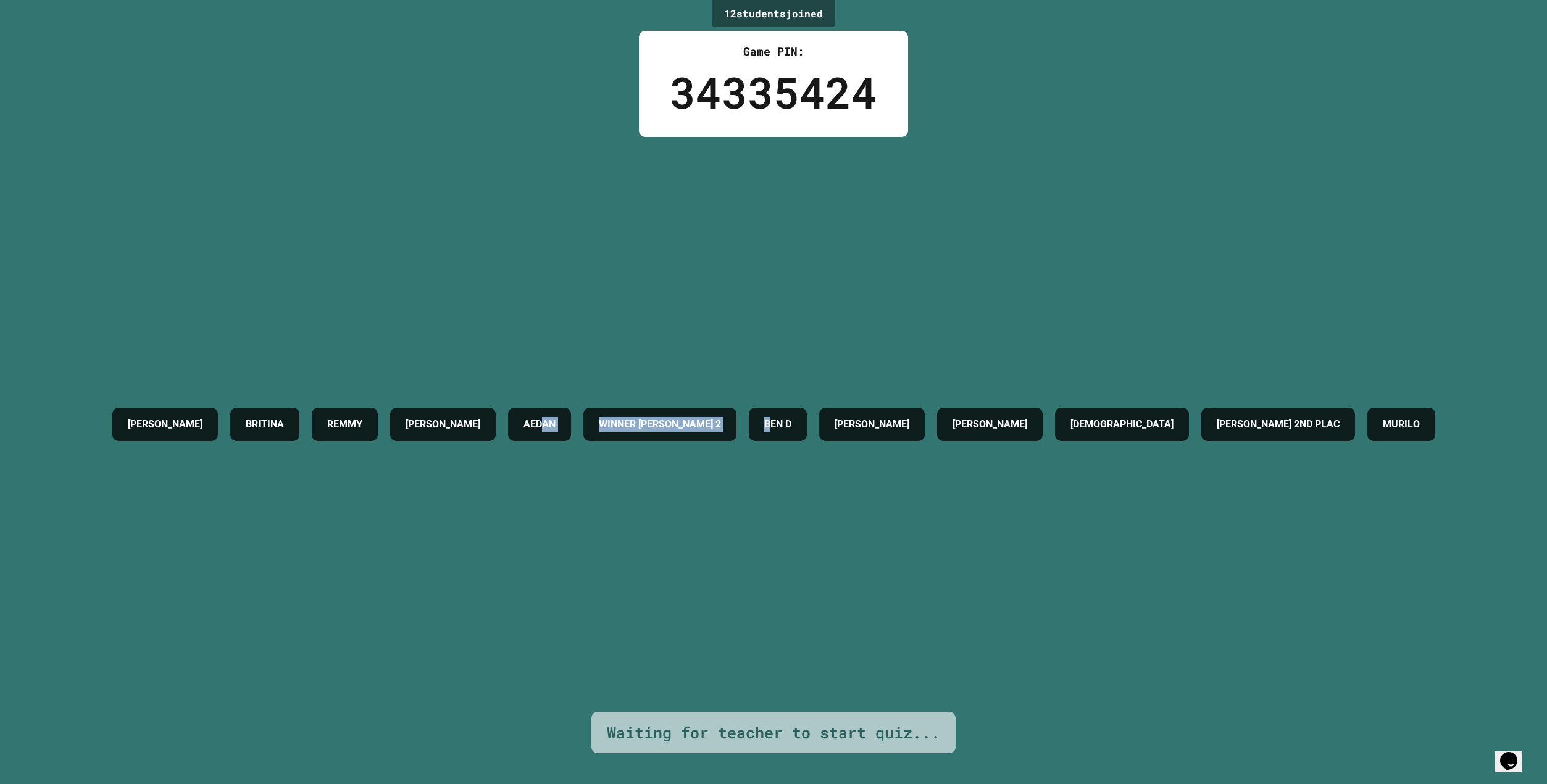
click at [807, 408] on div "BEN D" at bounding box center [777, 424] width 58 height 33
click at [736, 408] on div "WINNER [PERSON_NAME] 2" at bounding box center [659, 424] width 153 height 33
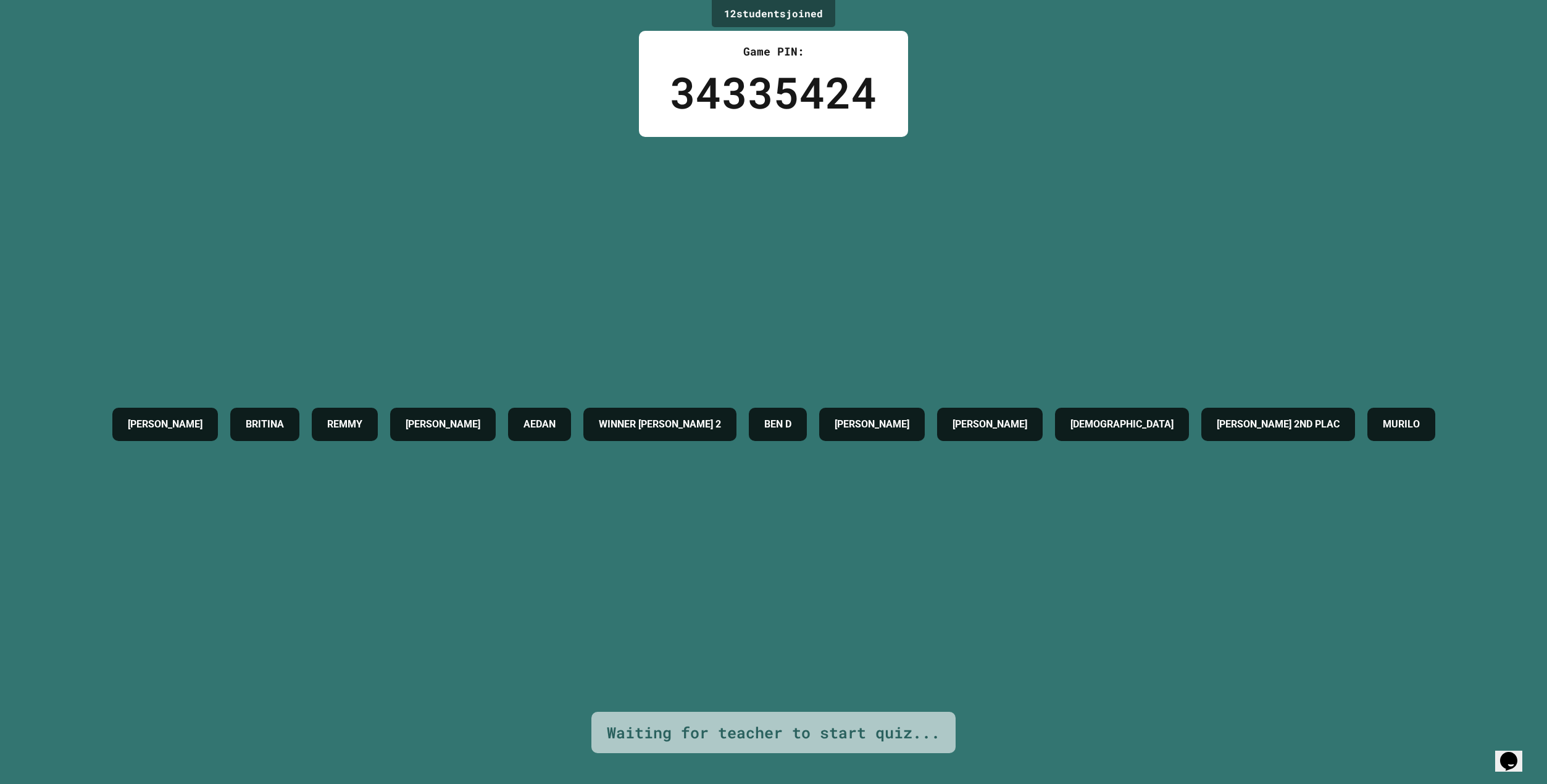
click at [721, 417] on h4 "WINNER [PERSON_NAME] 2" at bounding box center [660, 425] width 123 height 15
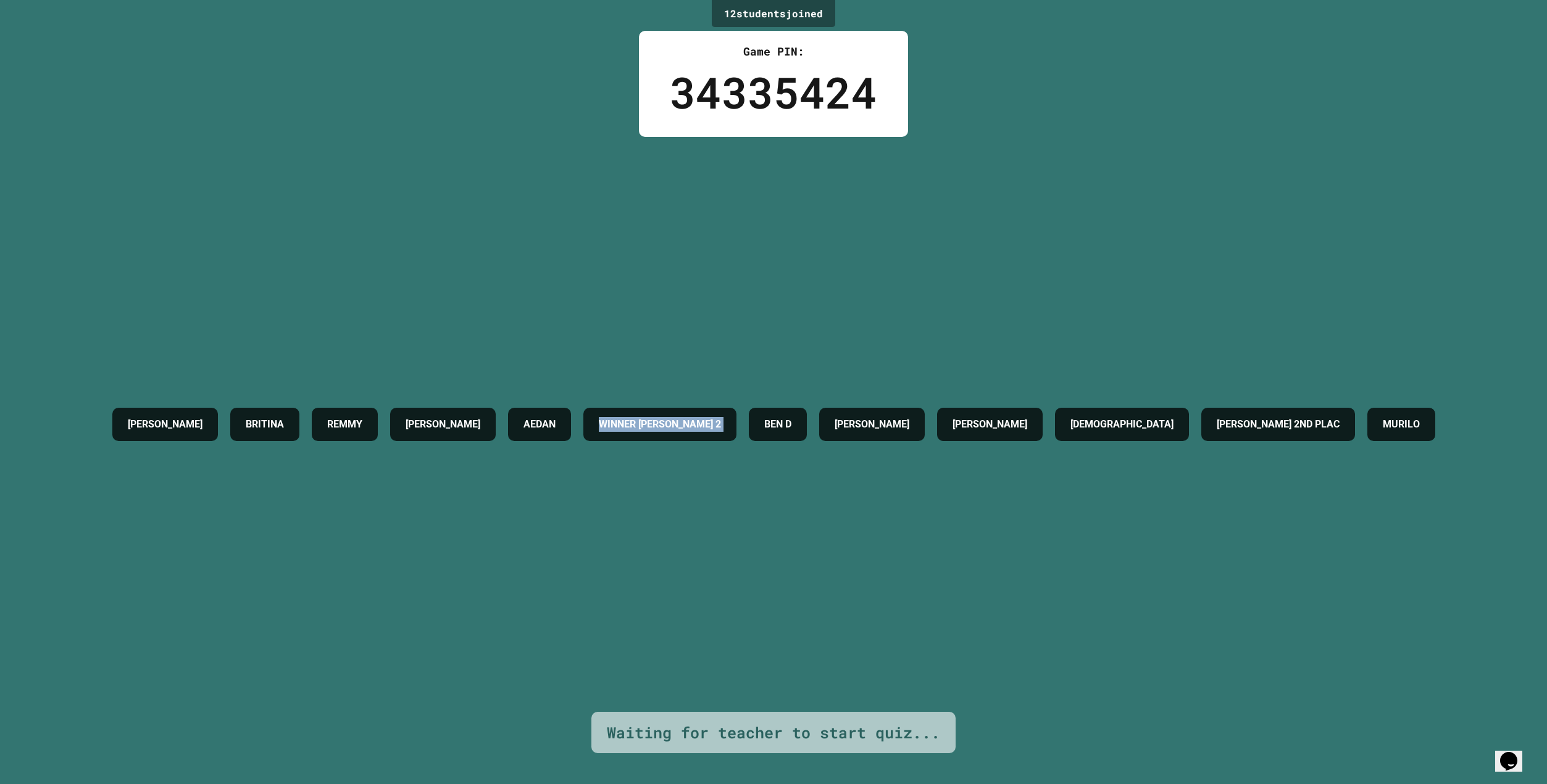
click at [721, 417] on h4 "WINNER [PERSON_NAME] 2" at bounding box center [660, 425] width 123 height 15
click at [736, 408] on div "WINNER [PERSON_NAME] 2" at bounding box center [659, 424] width 153 height 33
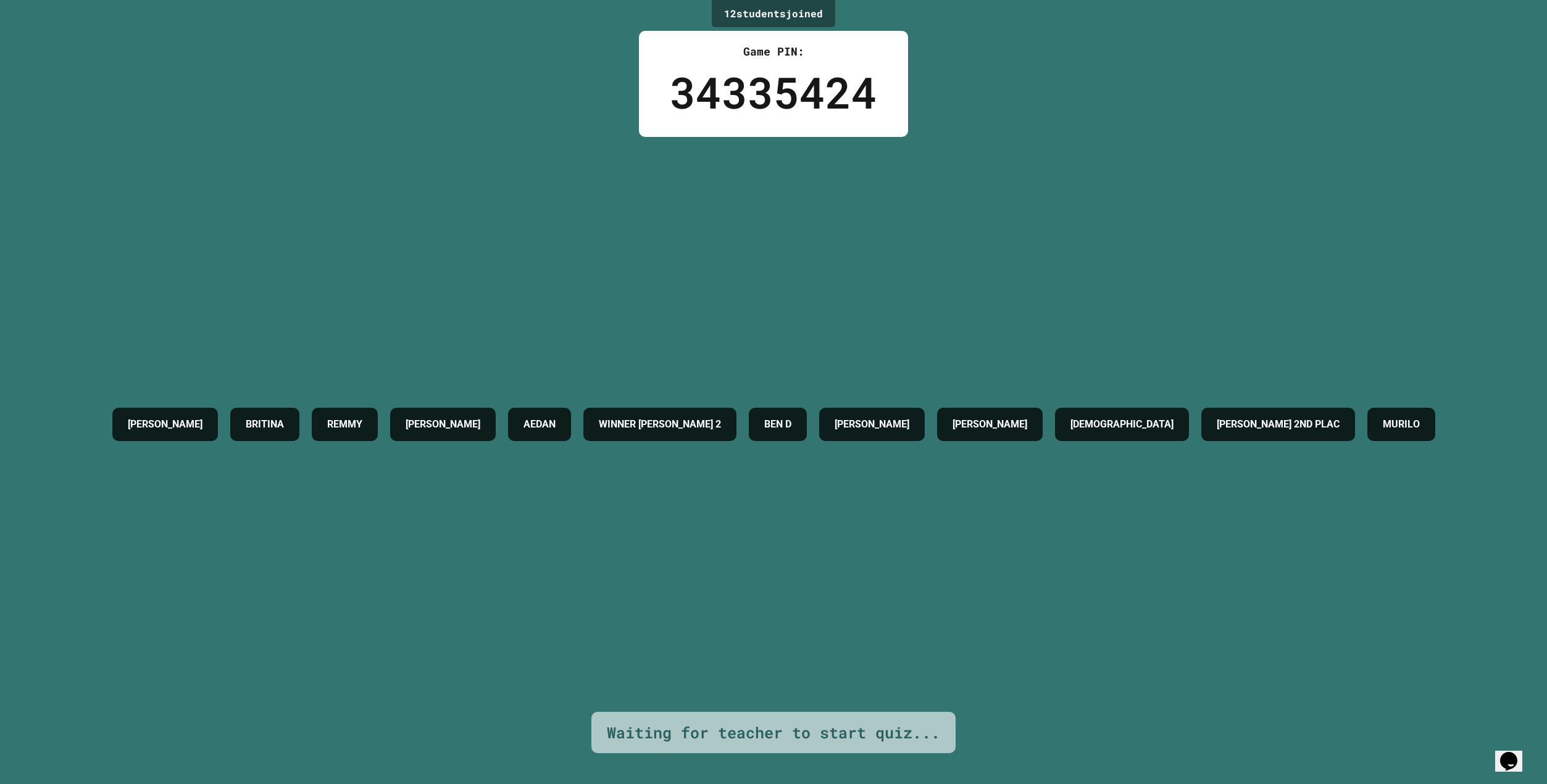
click at [721, 417] on h4 "WINNER [PERSON_NAME] 2" at bounding box center [660, 425] width 123 height 15
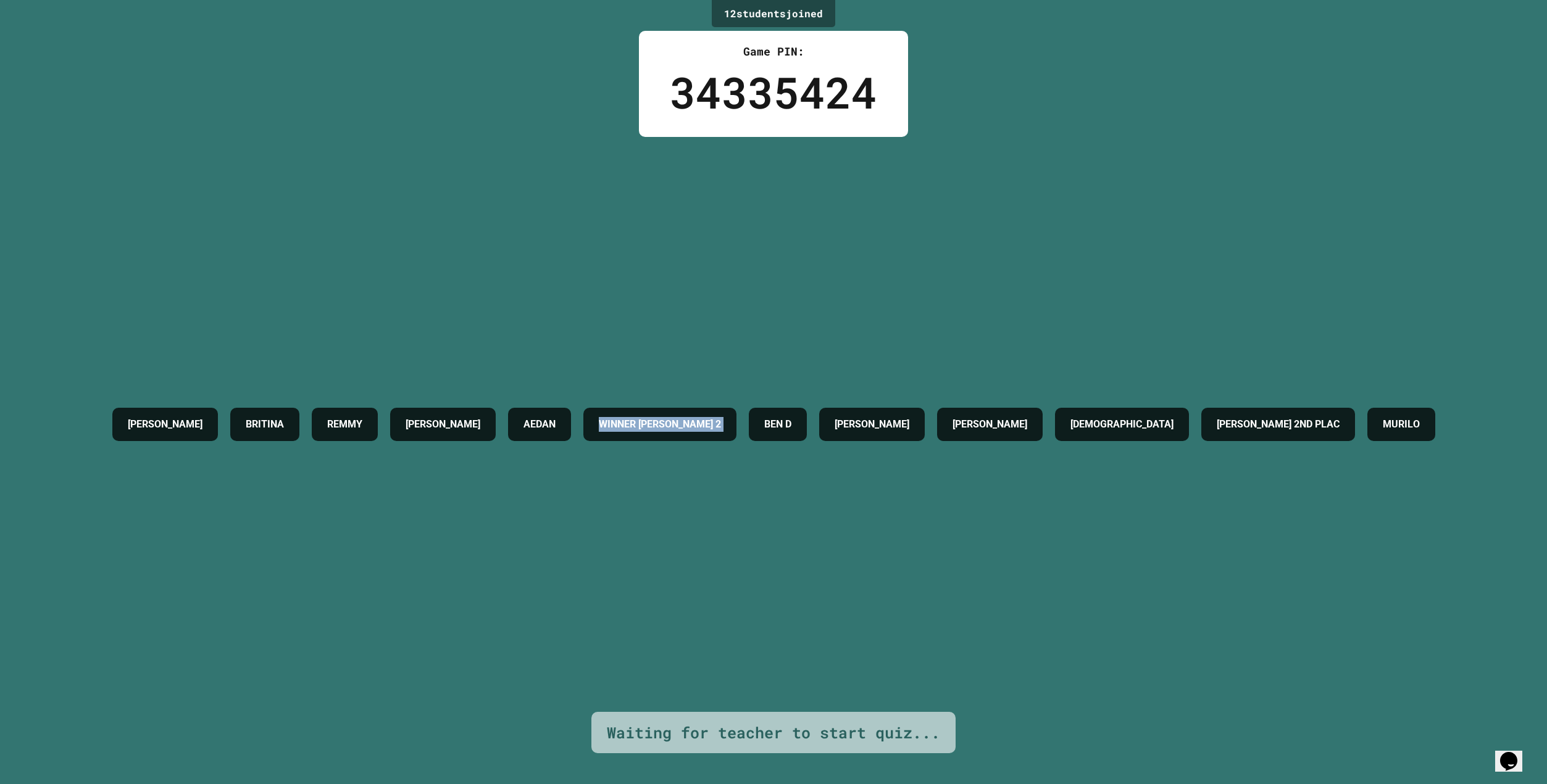
click at [721, 417] on h4 "WINNER [PERSON_NAME] 2" at bounding box center [660, 425] width 123 height 15
click at [806, 401] on div "[PERSON_NAME] [PERSON_NAME] WINNER [PERSON_NAME] 2 [PERSON_NAME] C [PERSON_NAME…" at bounding box center [774, 424] width 1335 height 46
click at [721, 417] on h4 "WINNER [PERSON_NAME] 2" at bounding box center [660, 425] width 123 height 15
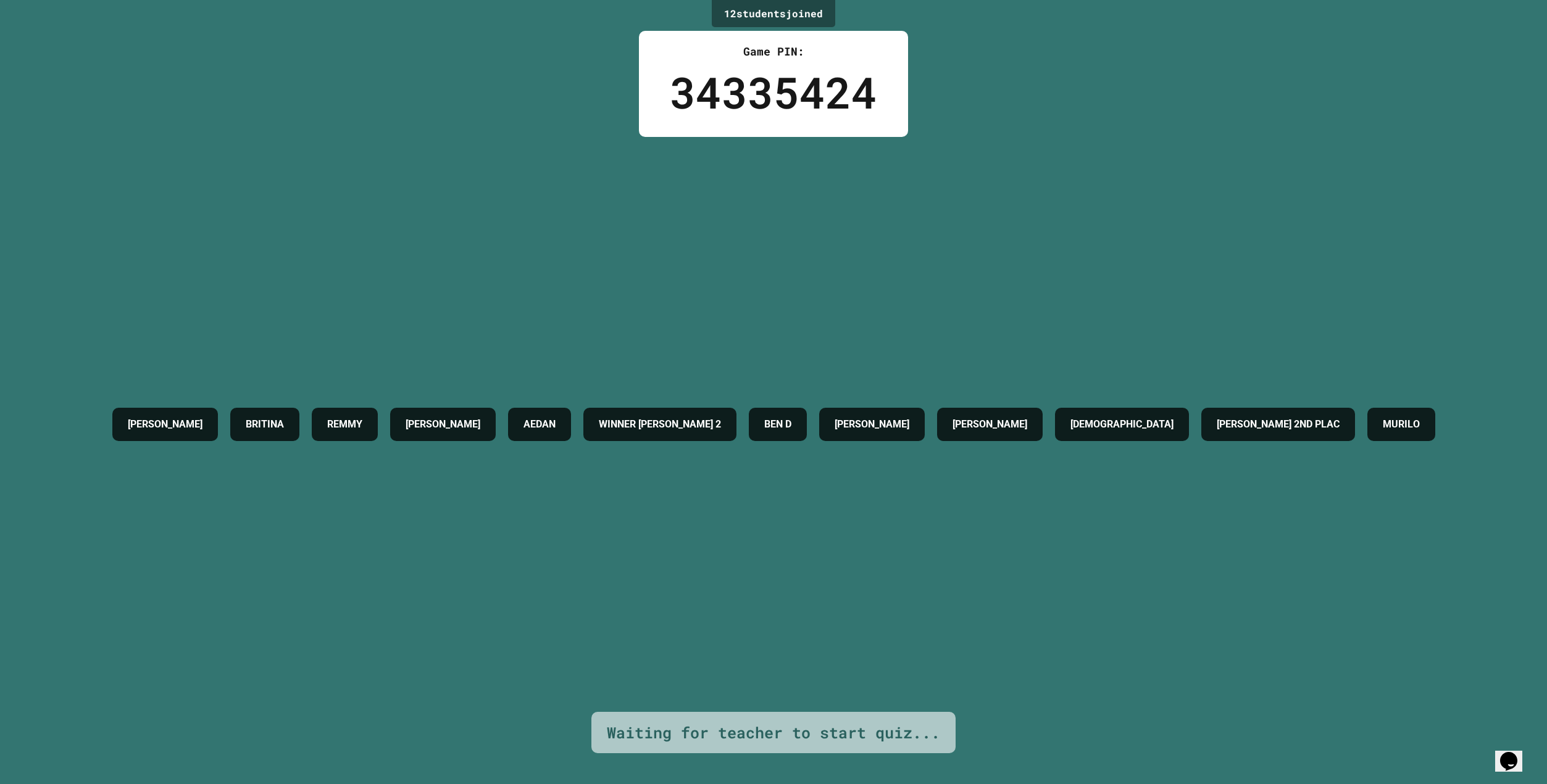
click at [658, 408] on div "WINNER [PERSON_NAME] 2" at bounding box center [659, 424] width 153 height 33
drag, startPoint x: 934, startPoint y: 385, endPoint x: 1100, endPoint y: 393, distance: 166.2
click at [1100, 401] on div "[PERSON_NAME] [PERSON_NAME] WINNER [PERSON_NAME] 2 [PERSON_NAME] C [PERSON_NAME…" at bounding box center [774, 424] width 1335 height 46
click at [1027, 417] on h4 "[PERSON_NAME]" at bounding box center [990, 425] width 75 height 15
click at [909, 417] on h4 "[PERSON_NAME]" at bounding box center [872, 425] width 75 height 15
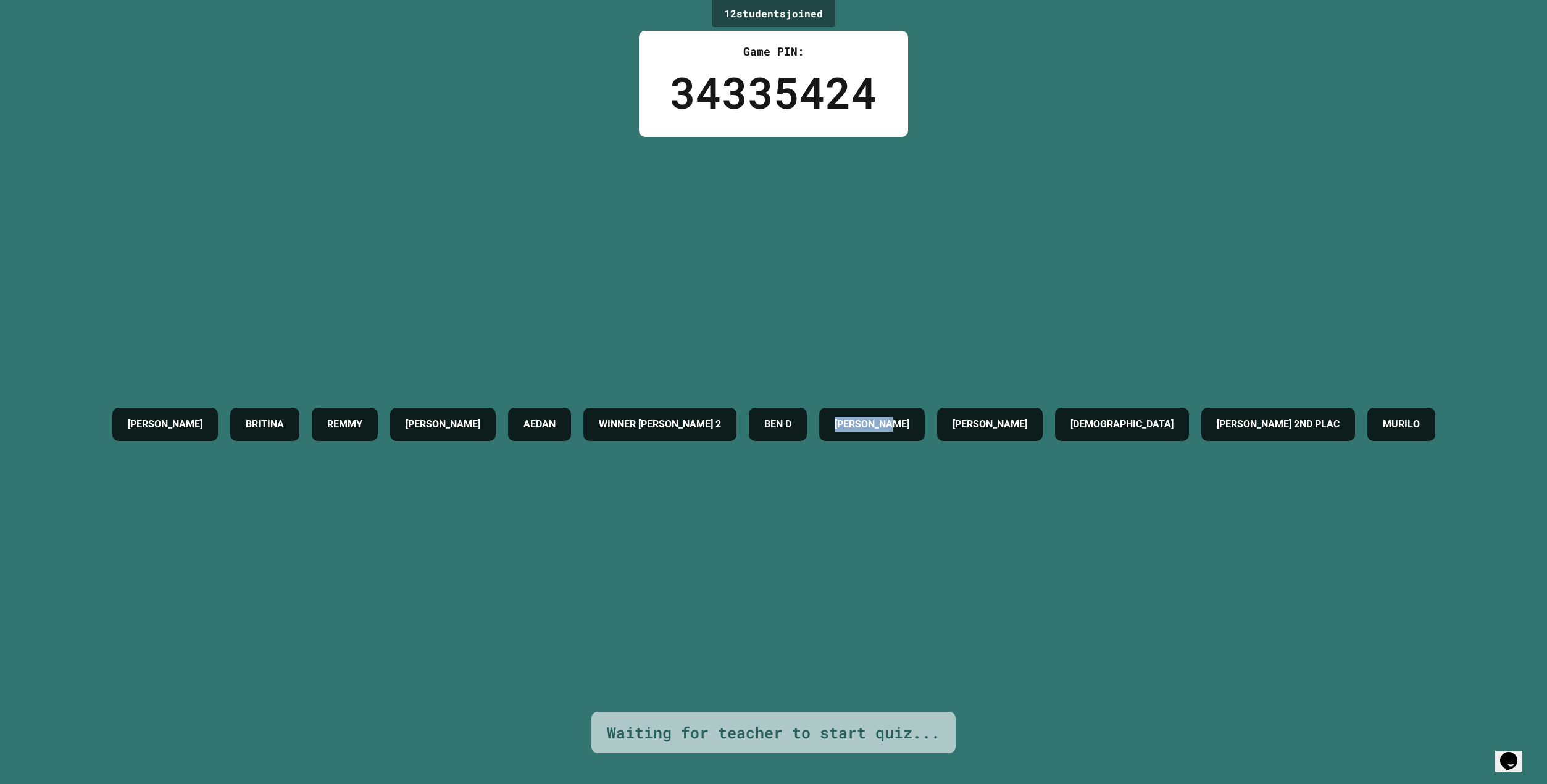
drag, startPoint x: 932, startPoint y: 394, endPoint x: 1036, endPoint y: 390, distance: 104.1
click at [909, 417] on h4 "[PERSON_NAME]" at bounding box center [872, 425] width 75 height 15
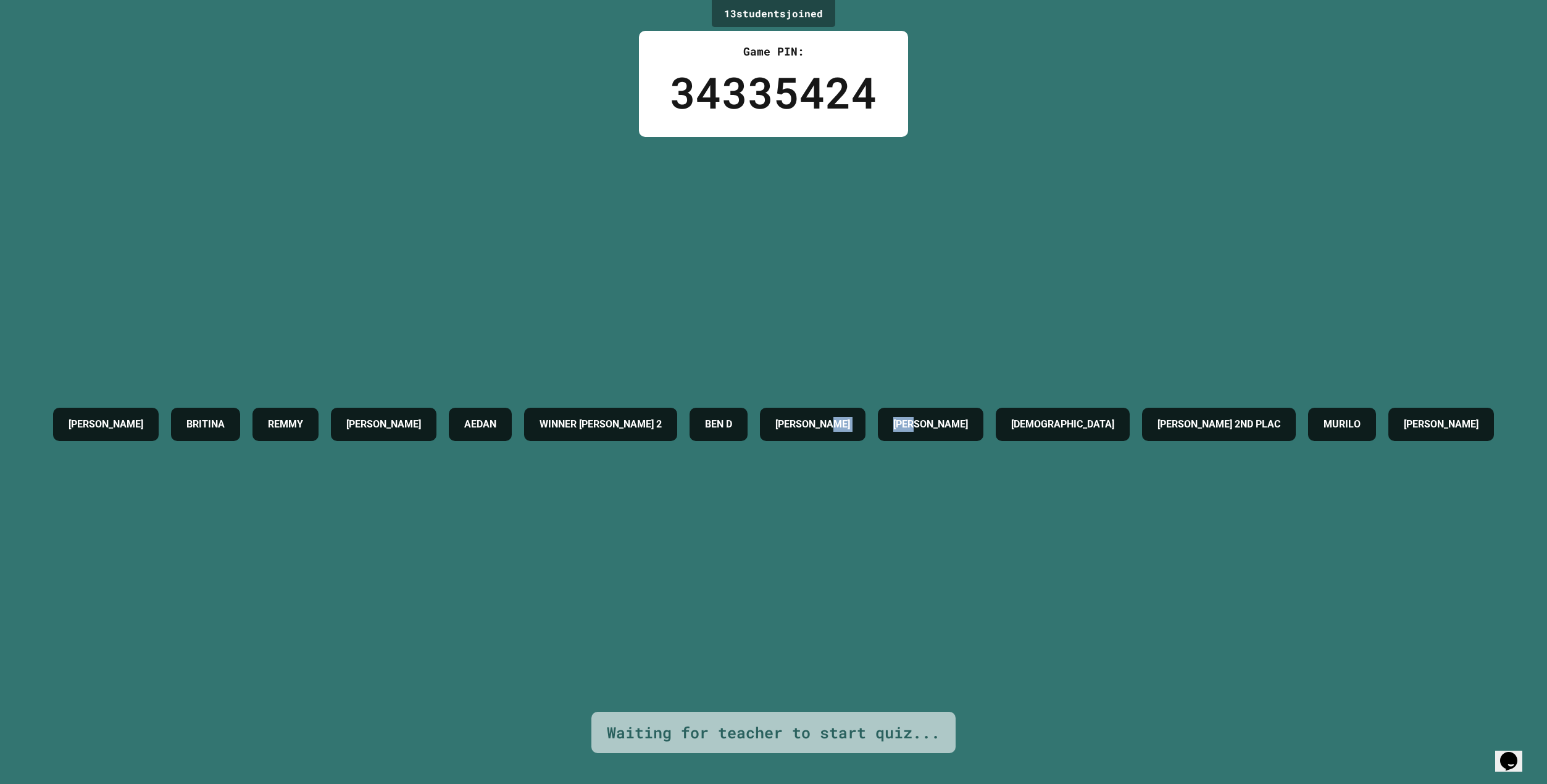
drag, startPoint x: 1073, startPoint y: 385, endPoint x: 1059, endPoint y: 429, distance: 46.2
click at [1104, 442] on div "[PERSON_NAME] [PERSON_NAME] WINNER [PERSON_NAME] 2 [PERSON_NAME] C [PERSON_NAME…" at bounding box center [773, 424] width 1453 height 46
click at [1050, 427] on div "[PERSON_NAME] [PERSON_NAME] WINNER [PERSON_NAME] 2 [PERSON_NAME] C [PERSON_NAME…" at bounding box center [773, 424] width 1453 height 46
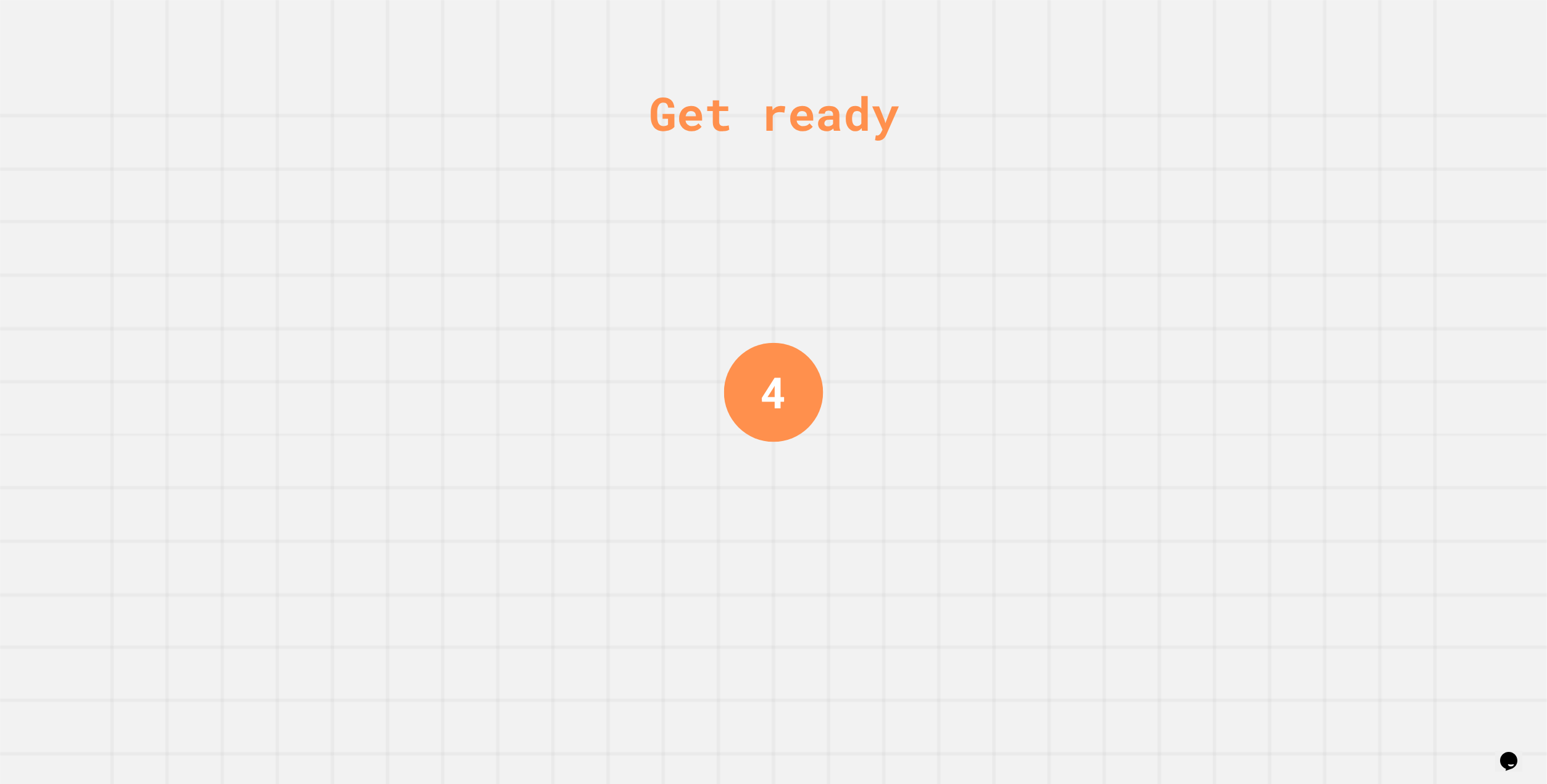
click at [779, 389] on div "4" at bounding box center [773, 392] width 26 height 64
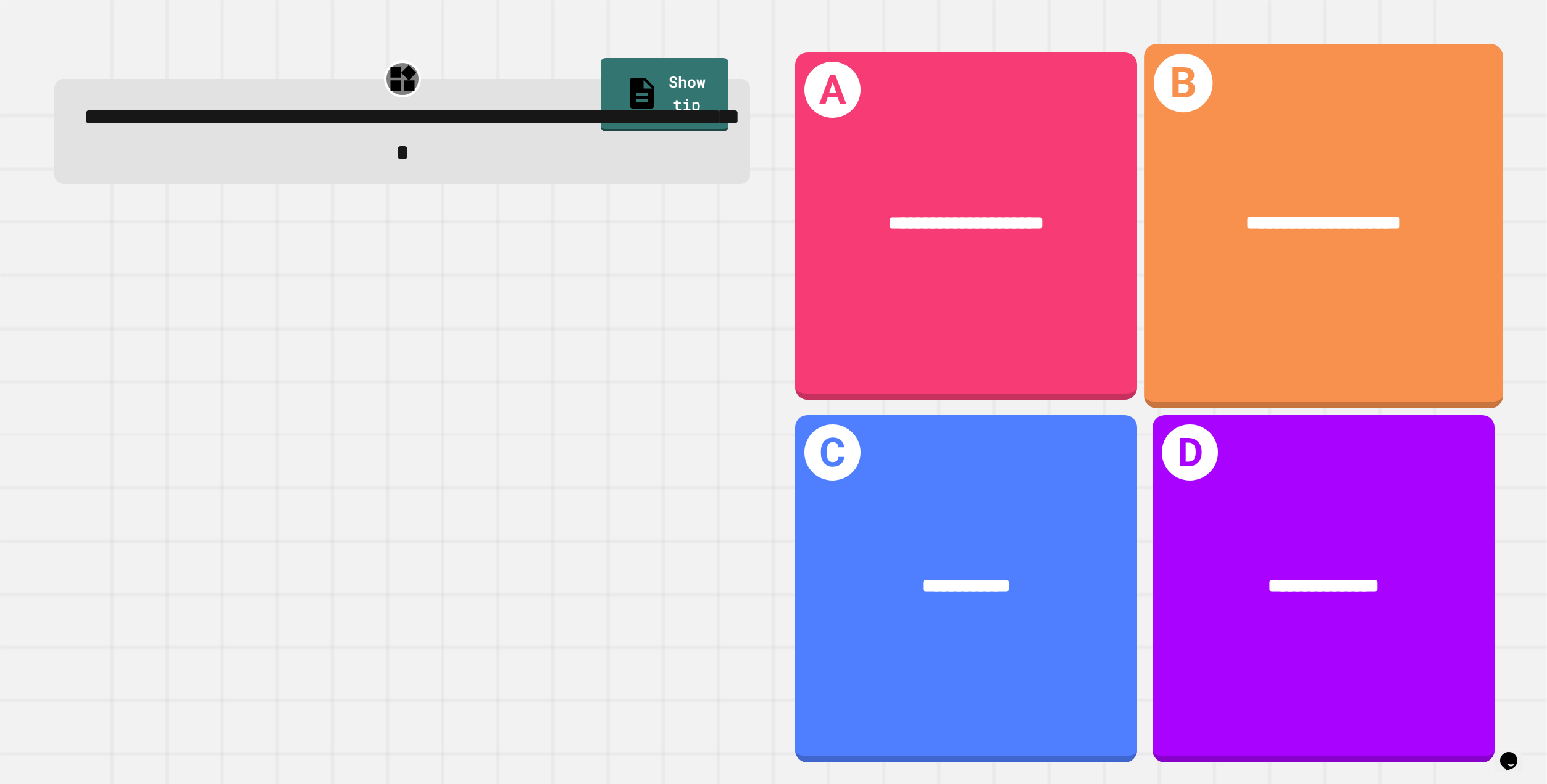
click at [1391, 115] on div "**********" at bounding box center [1323, 226] width 359 height 365
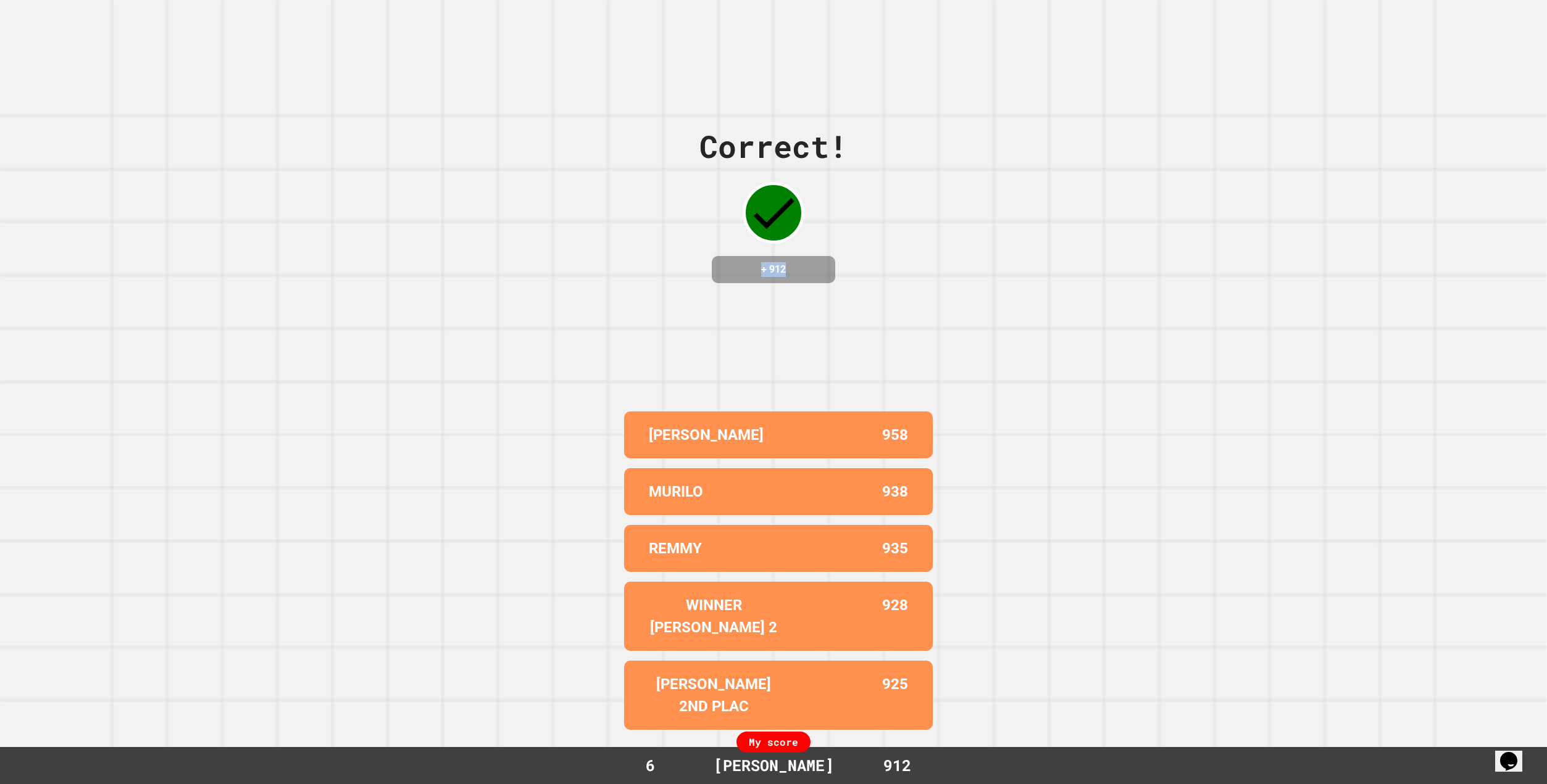
drag, startPoint x: 724, startPoint y: 274, endPoint x: 866, endPoint y: 314, distance: 147.5
click at [866, 314] on div "Correct! + 912 [PERSON_NAME] 958 MURILO 938 REMMY 935 WINNER [PERSON_NAME] 2 92…" at bounding box center [774, 392] width 1547 height 784
click at [869, 314] on div "Correct! + 912 [PERSON_NAME] 958 MURILO 938 REMMY 935 WINNER [PERSON_NAME] 2 92…" at bounding box center [774, 392] width 1547 height 784
drag, startPoint x: 828, startPoint y: 273, endPoint x: 839, endPoint y: 272, distance: 11.0
click at [834, 272] on div "Correct! + 912" at bounding box center [774, 203] width 148 height 160
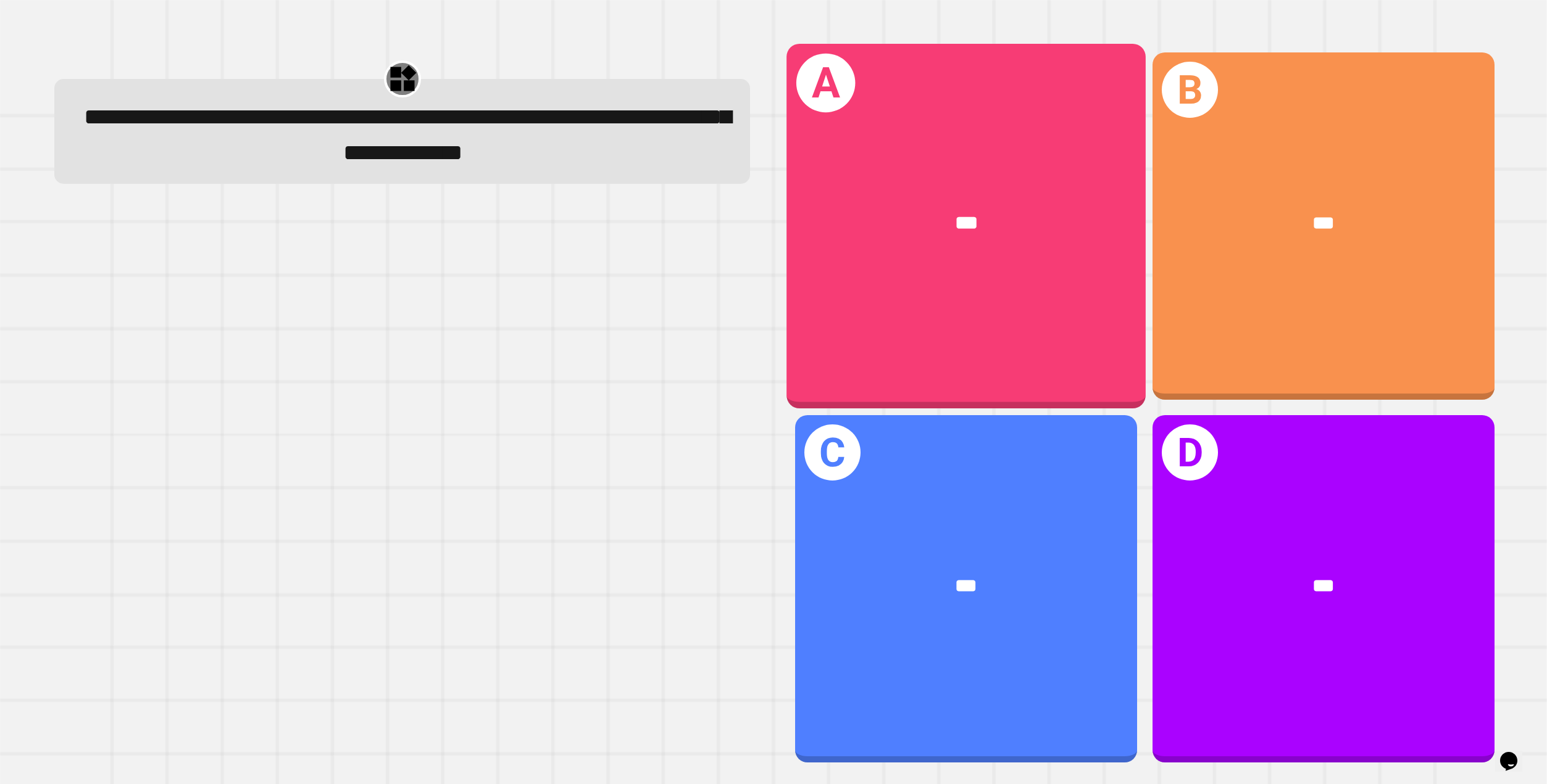
click at [951, 249] on div "***" at bounding box center [966, 223] width 359 height 108
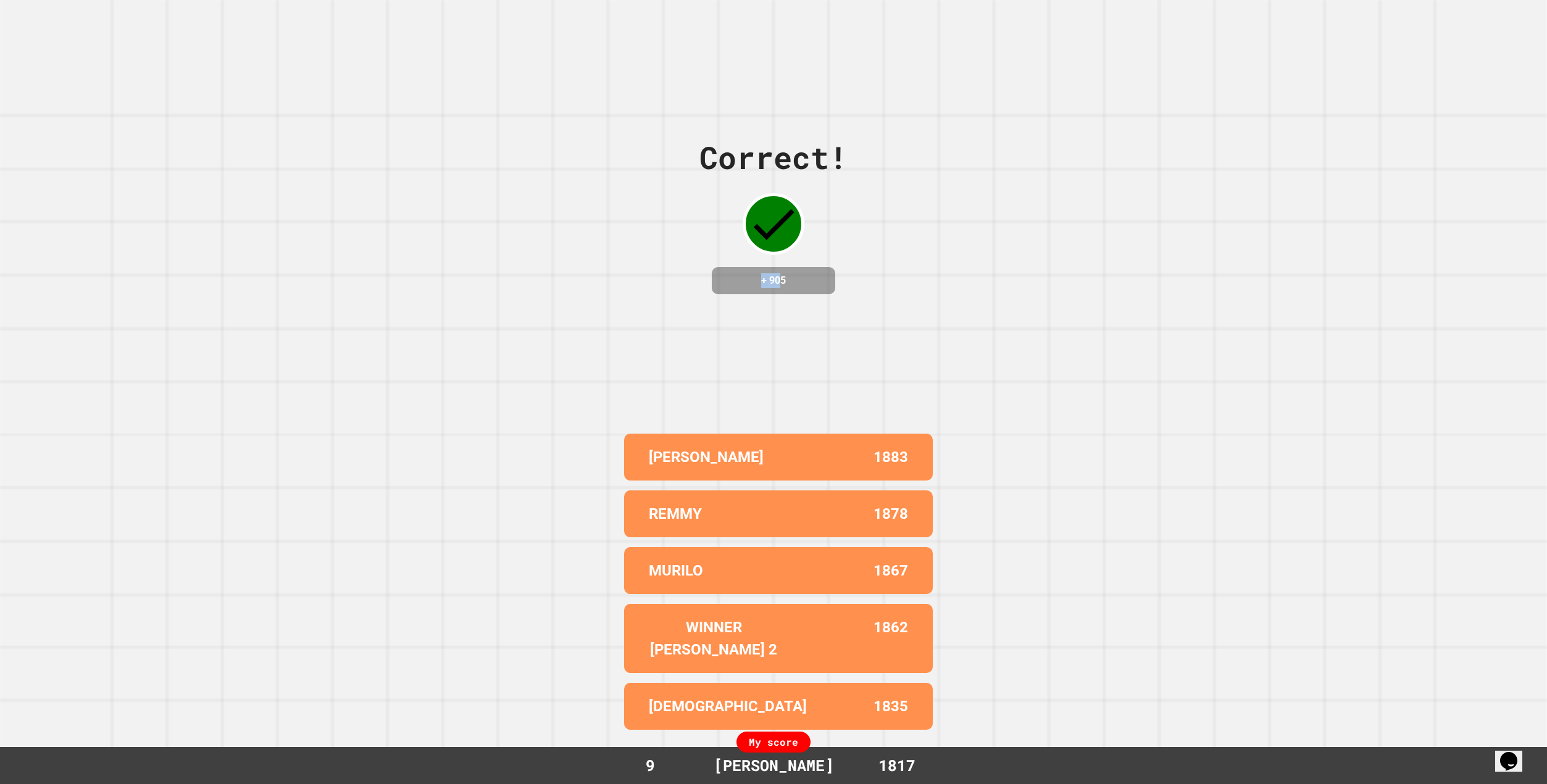
drag, startPoint x: 702, startPoint y: 274, endPoint x: 792, endPoint y: 282, distance: 90.4
click at [786, 282] on div "Correct! + 905" at bounding box center [774, 214] width 148 height 160
click at [807, 284] on h4 "+ 905" at bounding box center [774, 281] width 98 height 15
click at [757, 288] on h4 "+ 905" at bounding box center [774, 281] width 98 height 15
drag, startPoint x: 750, startPoint y: 295, endPoint x: 794, endPoint y: 289, distance: 44.4
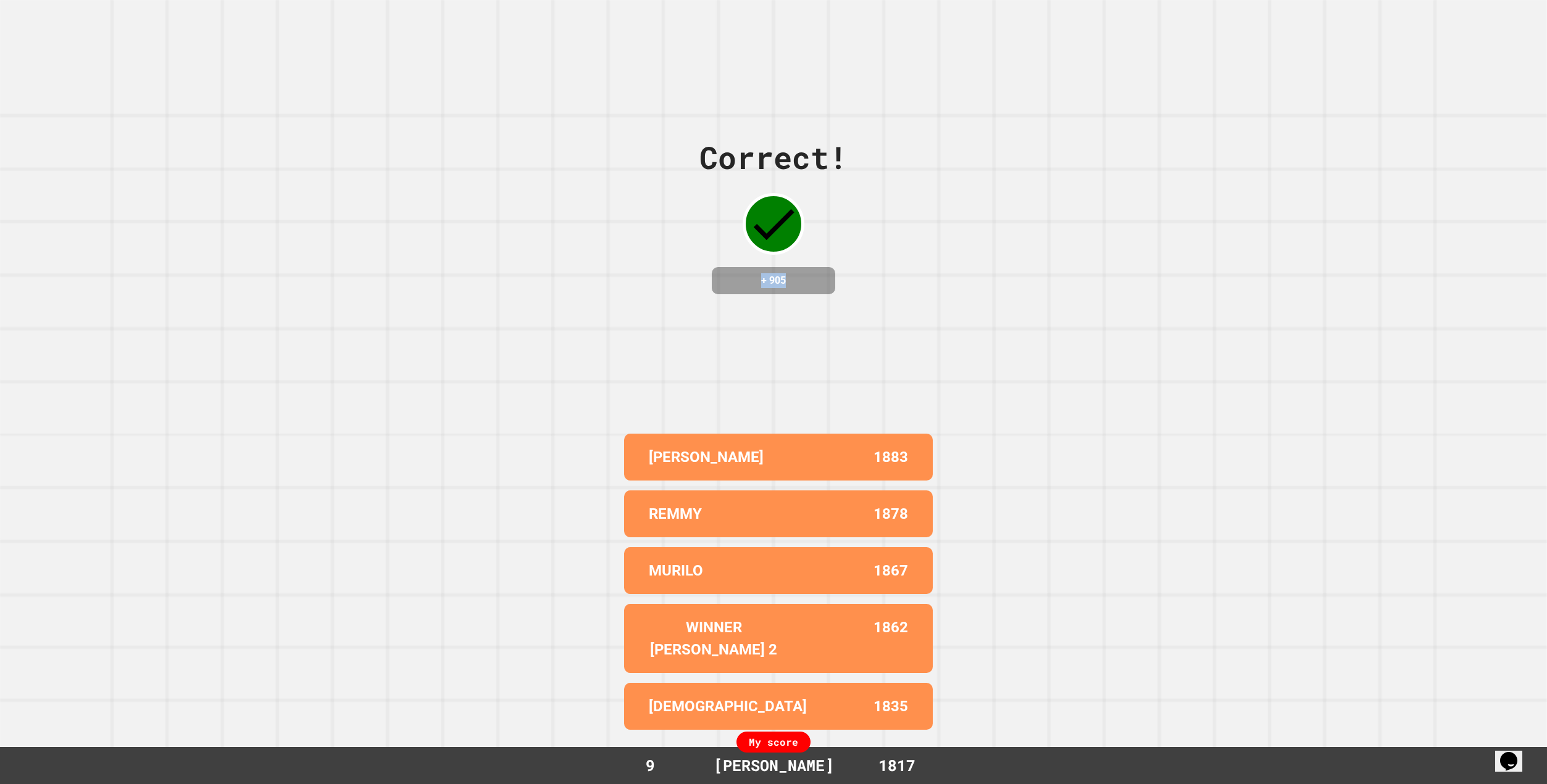
click at [789, 288] on h4 "+ 905" at bounding box center [774, 281] width 98 height 15
click at [795, 288] on h4 "+ 905" at bounding box center [774, 281] width 98 height 15
drag, startPoint x: 796, startPoint y: 289, endPoint x: 732, endPoint y: 288, distance: 64.0
click at [732, 288] on h4 "+ 905" at bounding box center [774, 281] width 98 height 15
click at [744, 288] on h4 "+ 905" at bounding box center [774, 281] width 98 height 15
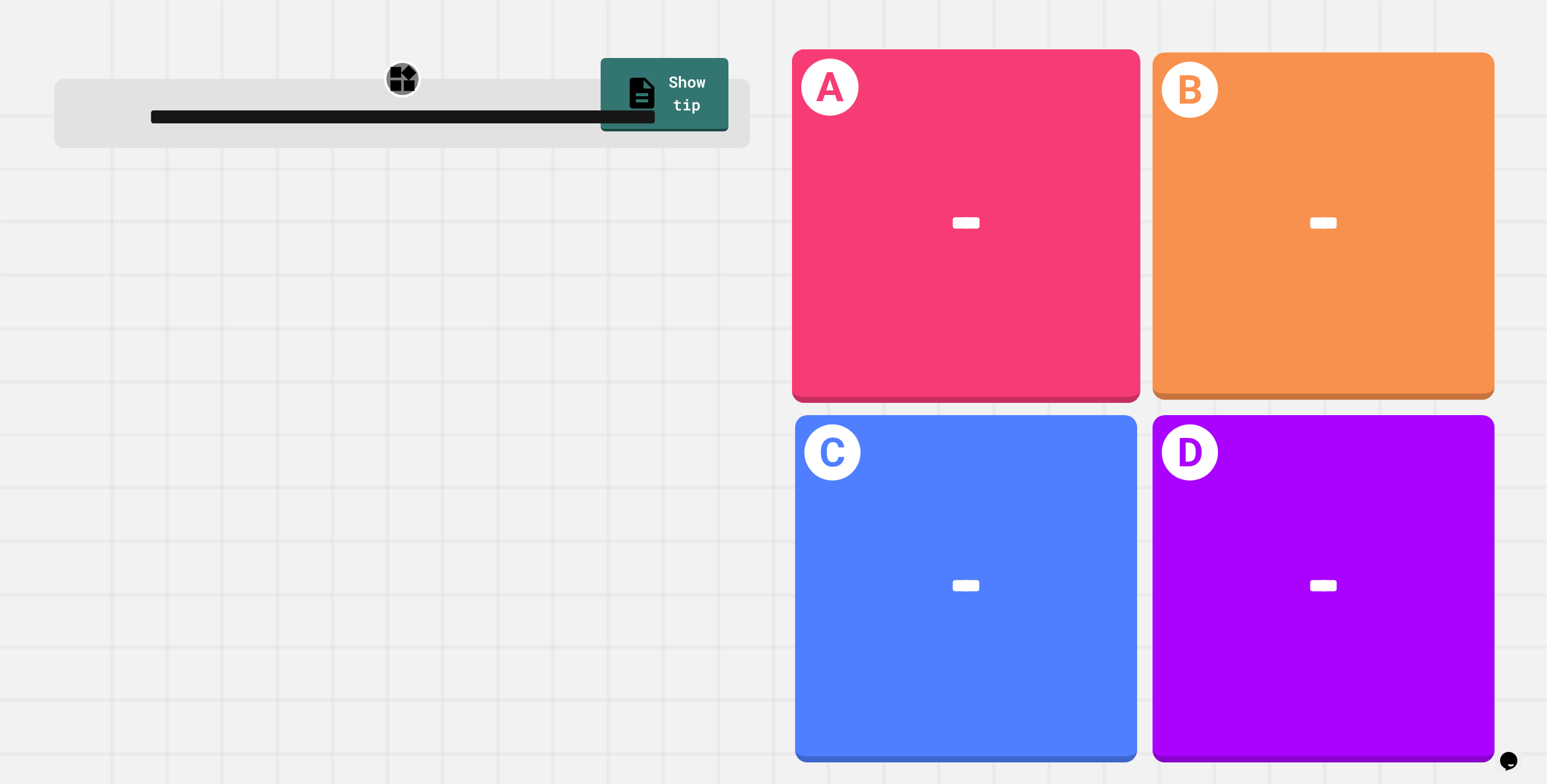
click at [981, 315] on div "A ****" at bounding box center [966, 226] width 348 height 354
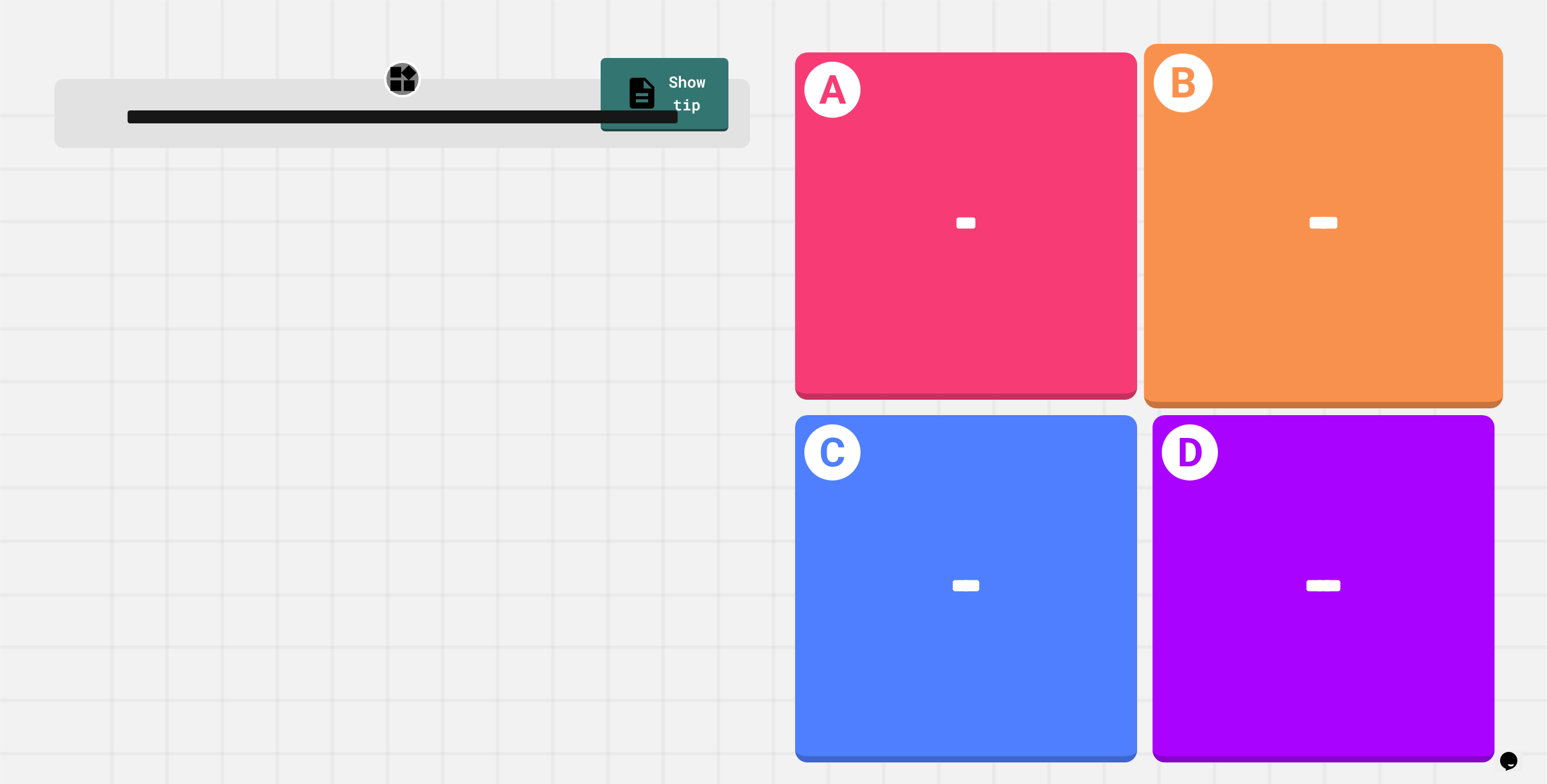
click at [1222, 343] on div "B ****" at bounding box center [1323, 226] width 359 height 365
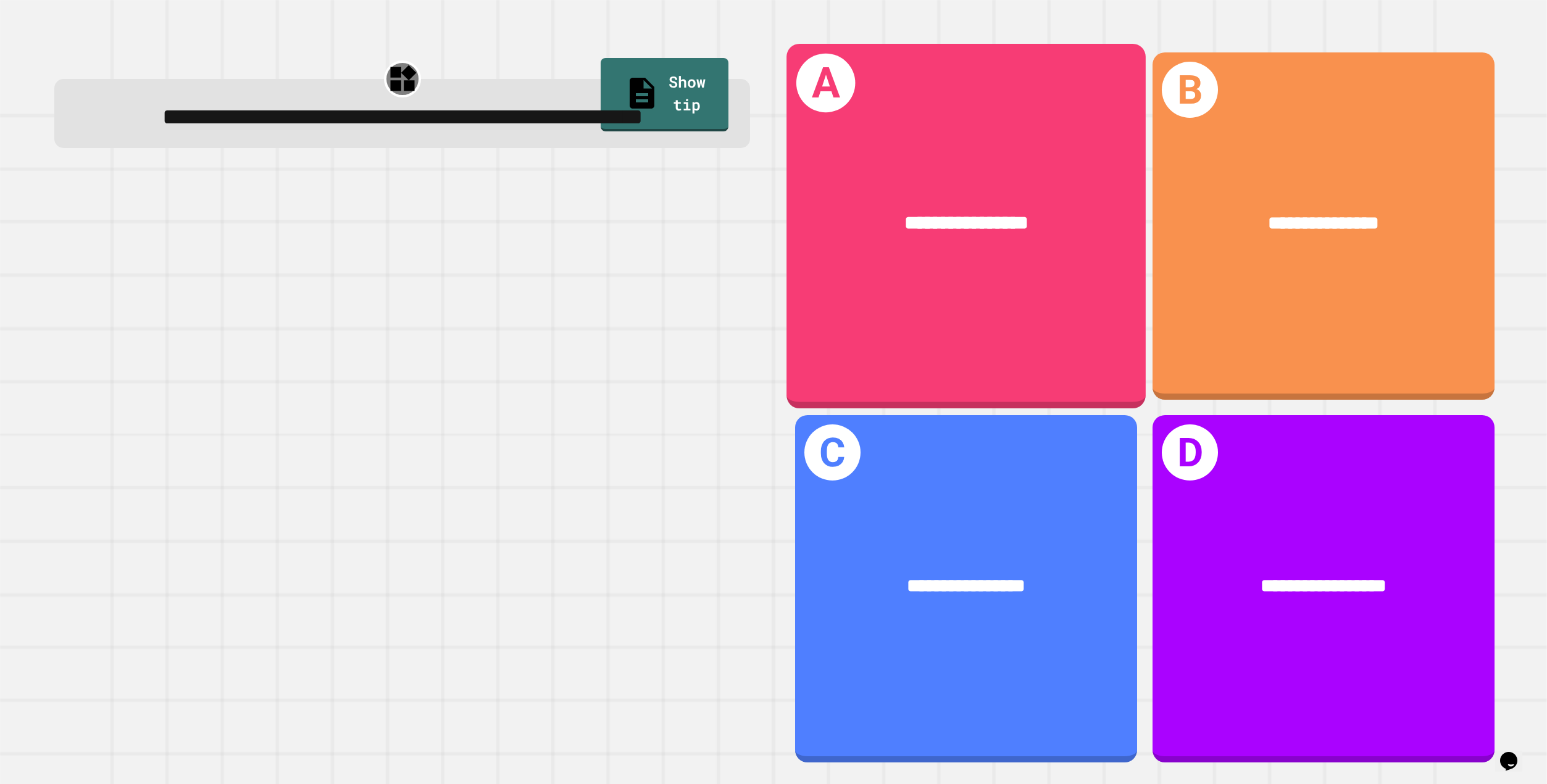
click at [961, 276] on div "**********" at bounding box center [966, 226] width 359 height 365
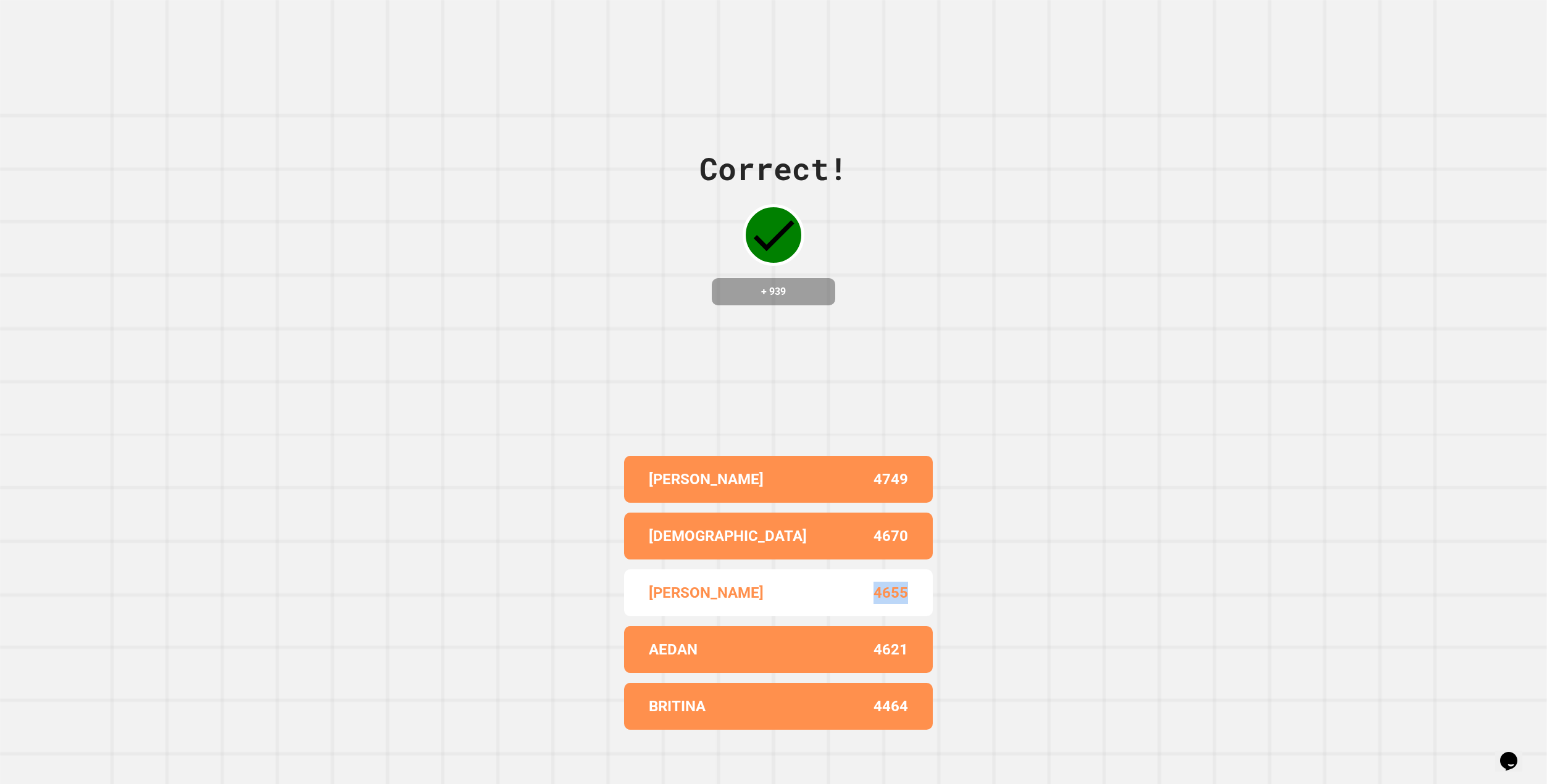
drag, startPoint x: 873, startPoint y: 569, endPoint x: 918, endPoint y: 576, distance: 45.5
click at [918, 576] on div "[PERSON_NAME] 4655" at bounding box center [778, 593] width 309 height 46
drag, startPoint x: 855, startPoint y: 585, endPoint x: 954, endPoint y: 585, distance: 99.0
click at [954, 585] on div "Correct! + 939 [PERSON_NAME] 4749 [PERSON_NAME] 4670 [PERSON_NAME] 4655 AEDAN 4…" at bounding box center [774, 392] width 1547 height 784
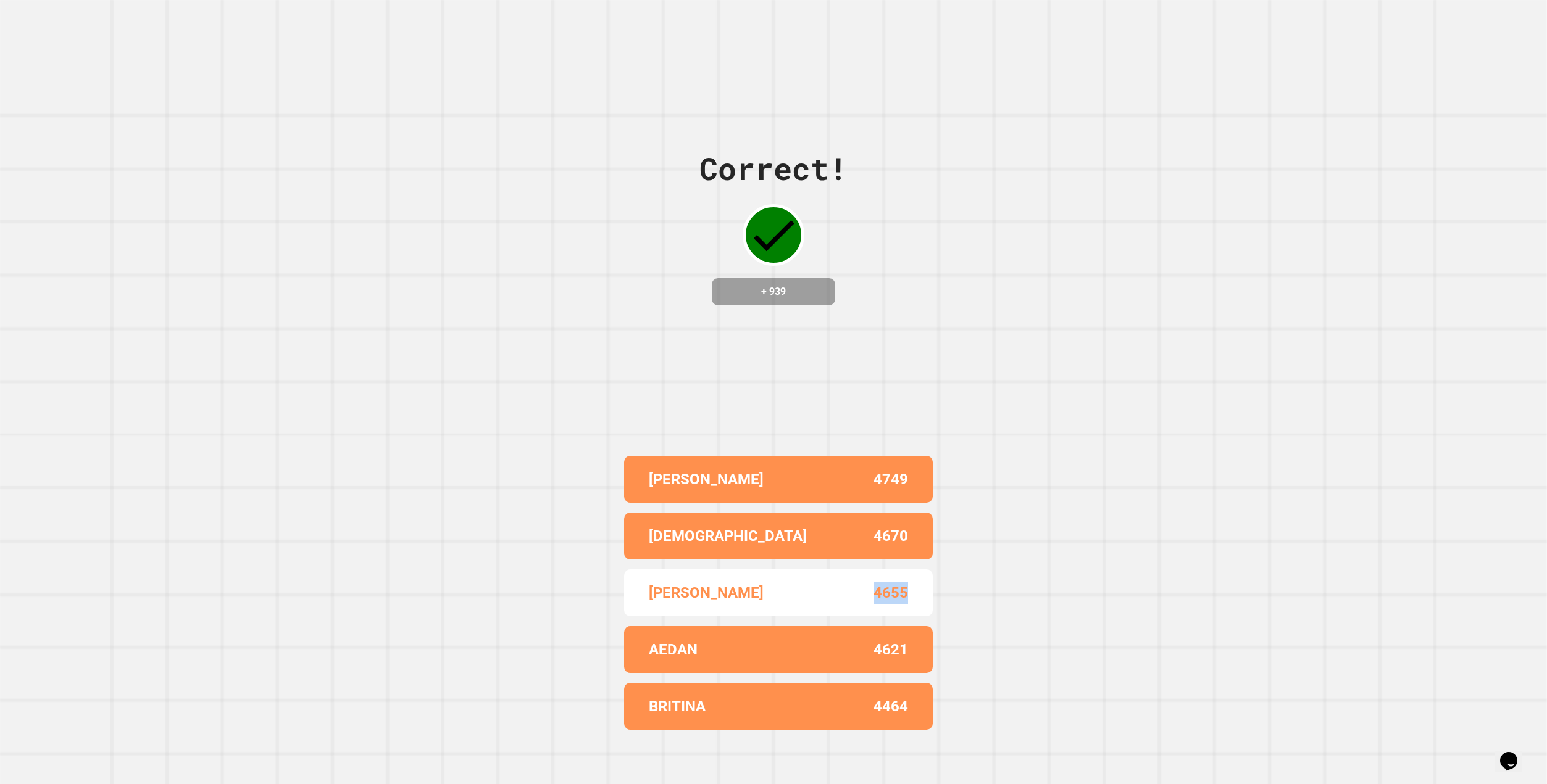
click at [954, 585] on div "Correct! + 939 [PERSON_NAME] 4749 [PERSON_NAME] 4670 [PERSON_NAME] 4655 AEDAN 4…" at bounding box center [774, 392] width 1547 height 784
drag, startPoint x: 743, startPoint y: 289, endPoint x: 813, endPoint y: 289, distance: 70.0
click at [813, 289] on h4 "+ 939" at bounding box center [774, 291] width 98 height 15
drag, startPoint x: 746, startPoint y: 284, endPoint x: 818, endPoint y: 284, distance: 72.0
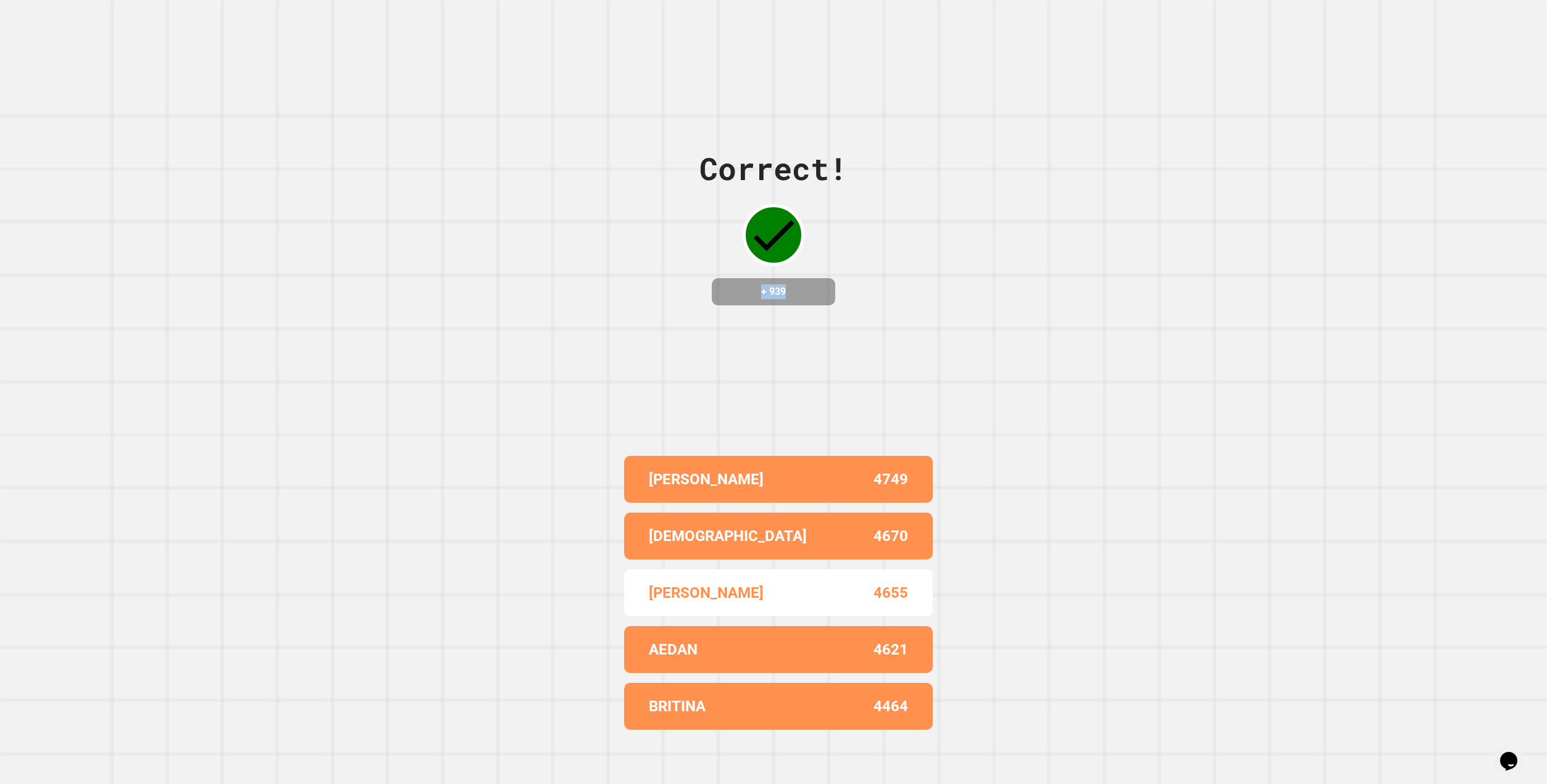
click at [818, 284] on div "+ 939" at bounding box center [774, 291] width 123 height 27
click at [747, 284] on h4 "+ 939" at bounding box center [774, 291] width 98 height 15
drag, startPoint x: 726, startPoint y: 286, endPoint x: 801, endPoint y: 287, distance: 75.0
click at [801, 287] on h4 "+ 939" at bounding box center [774, 291] width 98 height 15
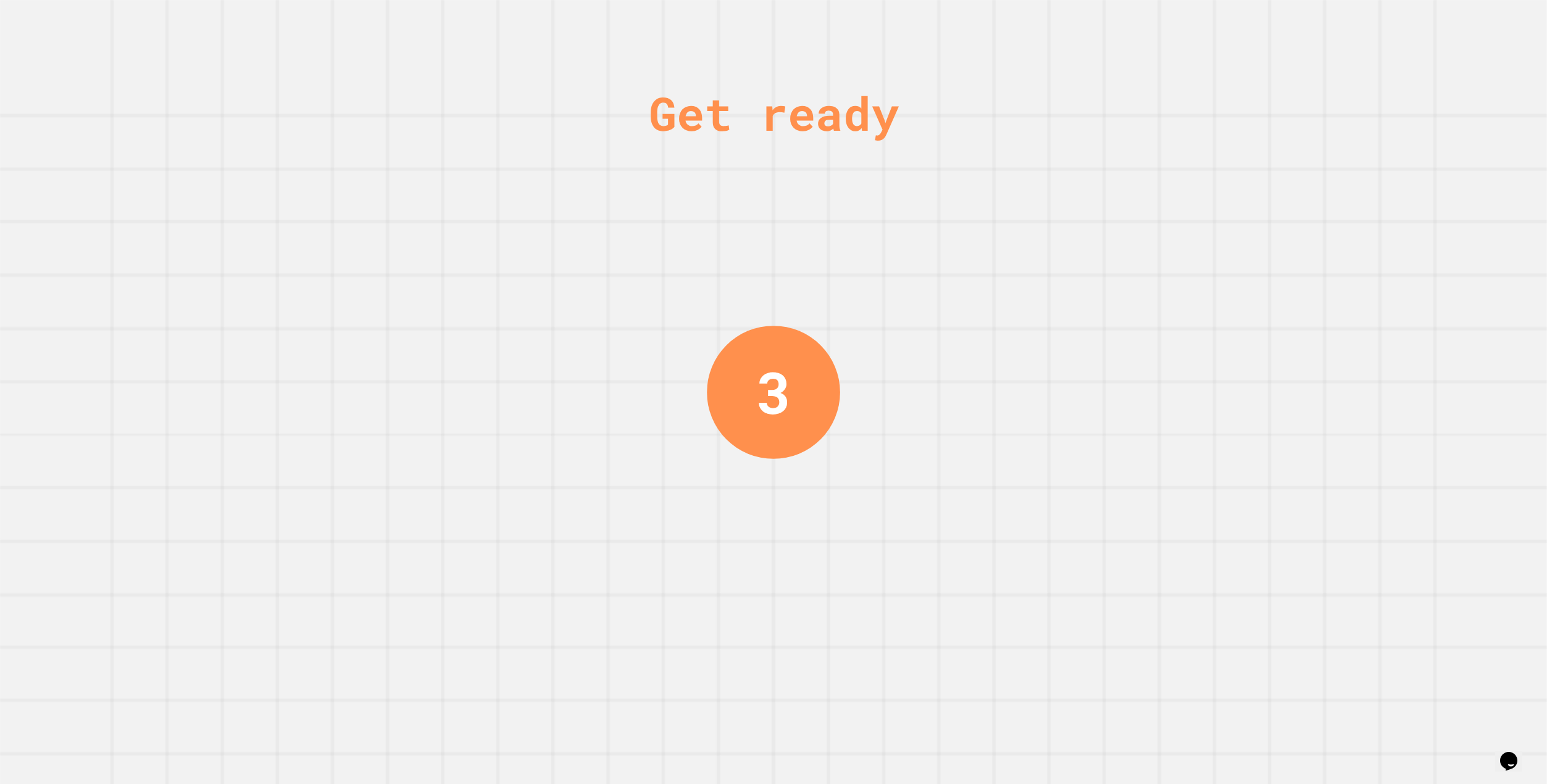
click at [749, 316] on div "Get ready 3" at bounding box center [774, 392] width 93 height 784
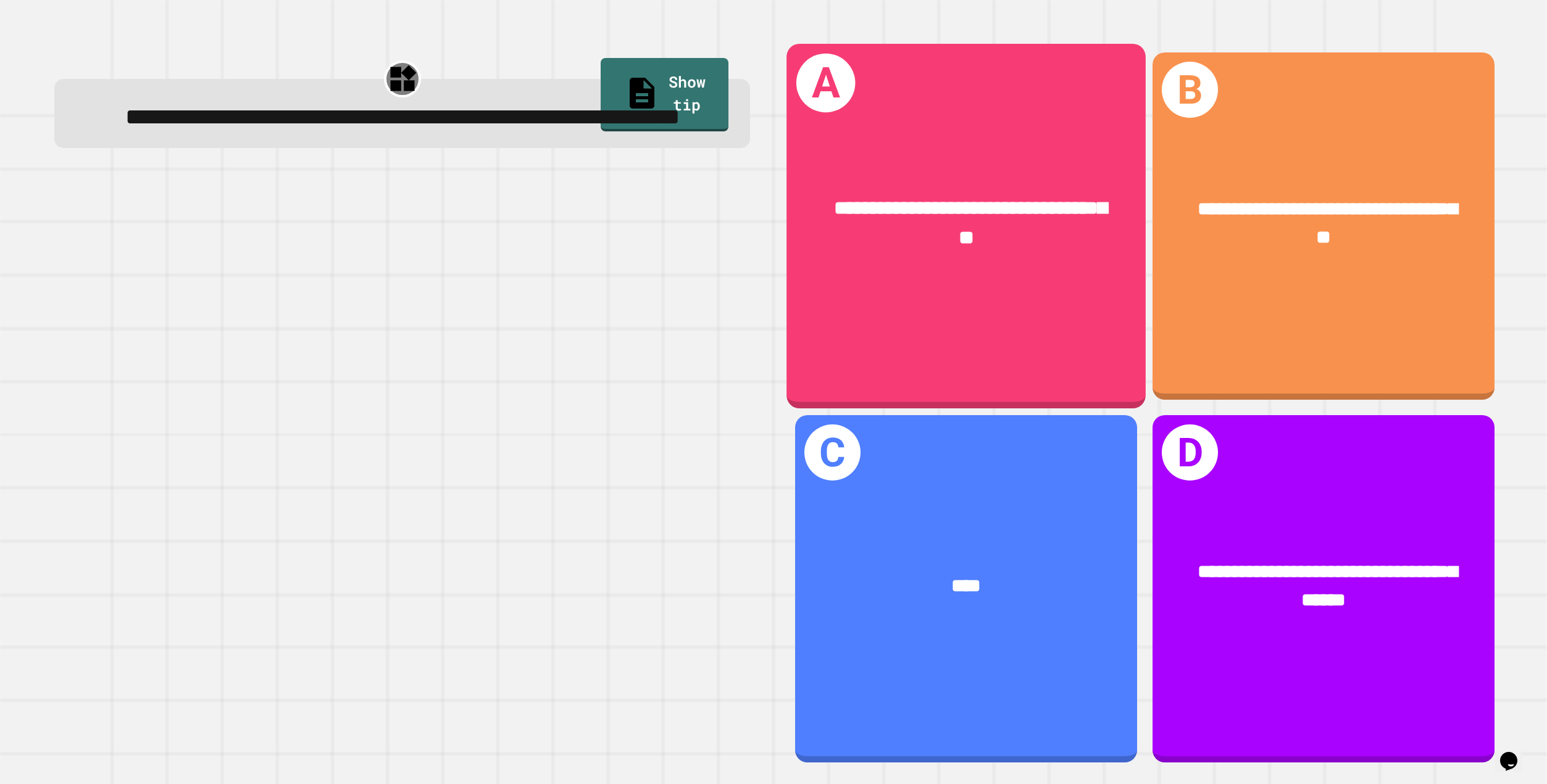
click at [1053, 338] on div "**********" at bounding box center [966, 226] width 359 height 365
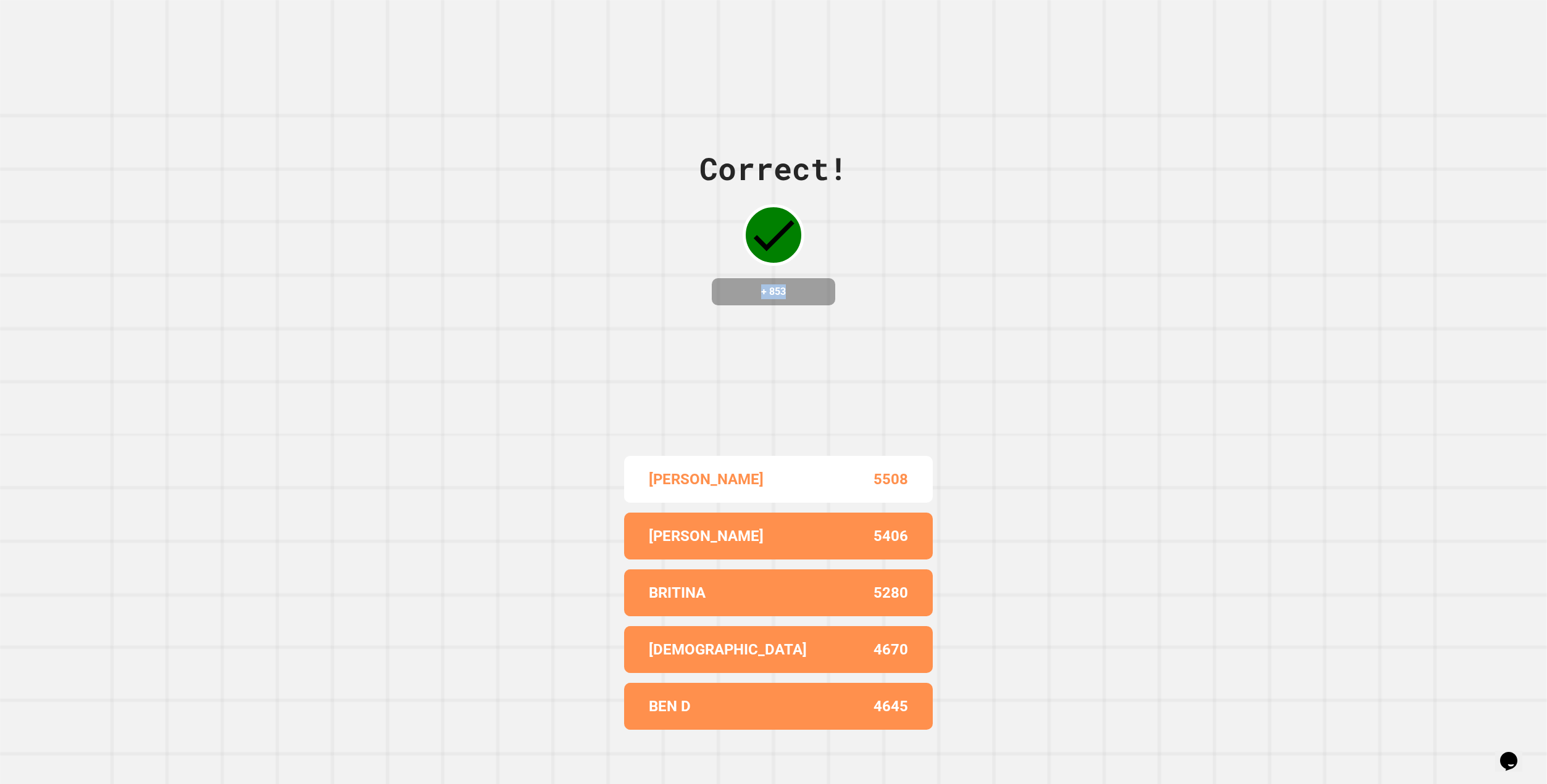
drag, startPoint x: 748, startPoint y: 290, endPoint x: 818, endPoint y: 281, distance: 70.6
click at [818, 284] on h4 "+ 853" at bounding box center [774, 291] width 98 height 15
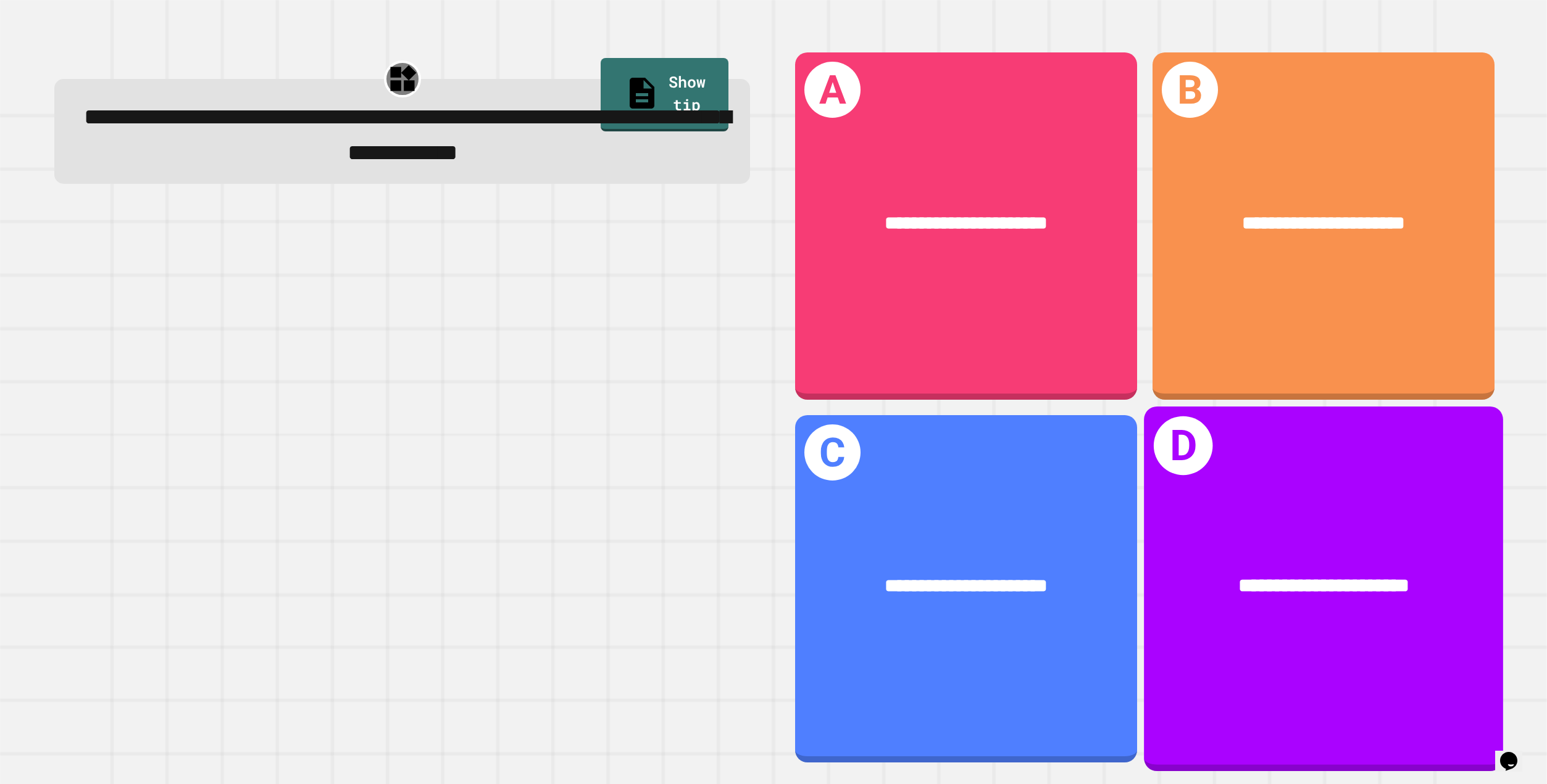
click at [1340, 656] on div "**********" at bounding box center [1323, 589] width 359 height 365
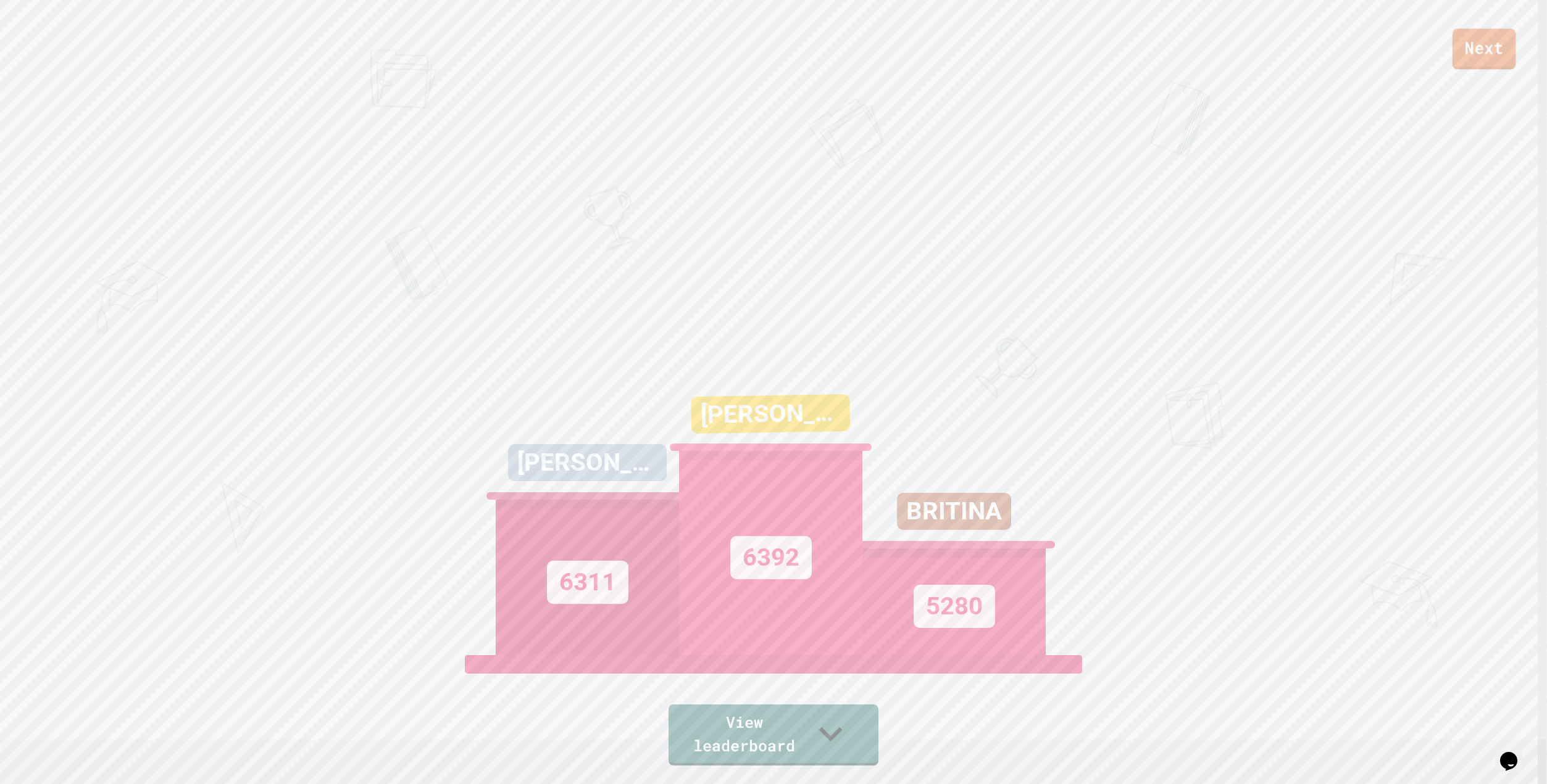
drag, startPoint x: 1491, startPoint y: 57, endPoint x: 1487, endPoint y: 49, distance: 8.9
click at [1487, 49] on link "Next" at bounding box center [1484, 49] width 63 height 41
